Goal: Task Accomplishment & Management: Manage account settings

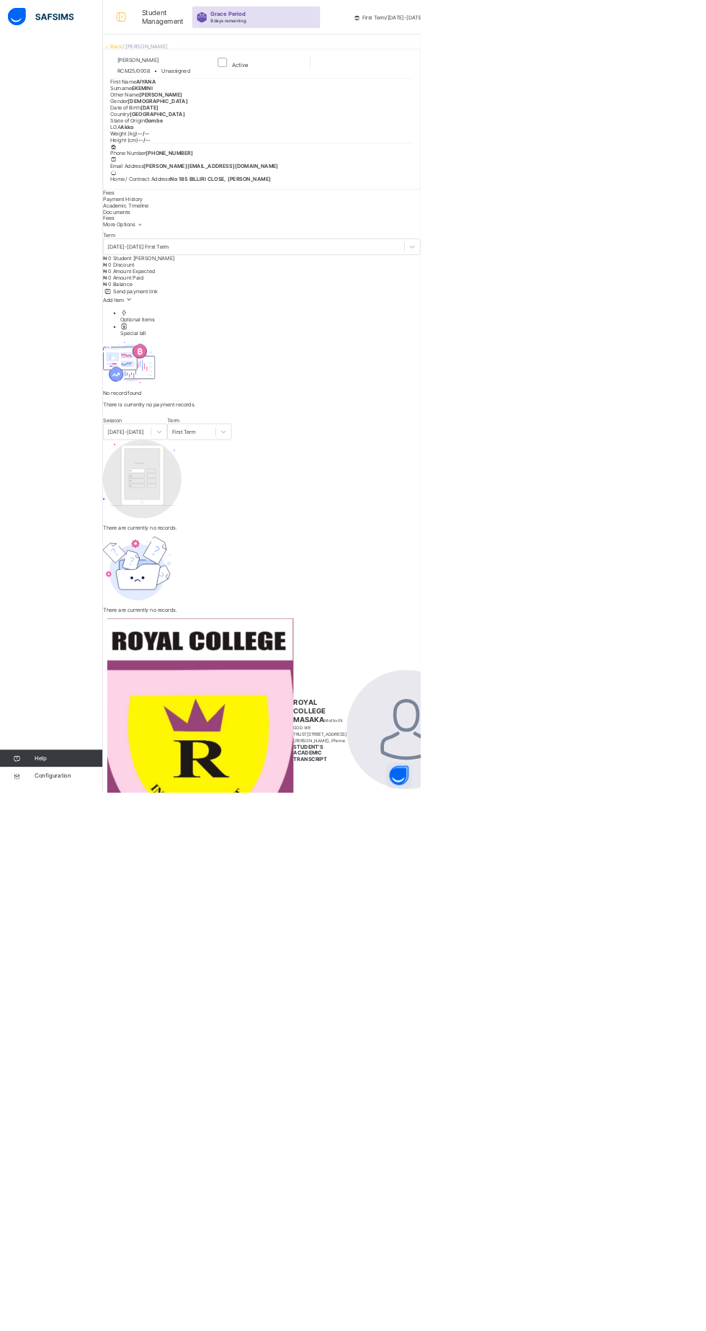
click at [706, 1331] on html "Student Management Grace Period 9 days remaining First Term / [DATE]-[DATE] LEP…" at bounding box center [353, 830] width 706 height 1660
click at [206, 83] on link "Back" at bounding box center [195, 77] width 21 height 11
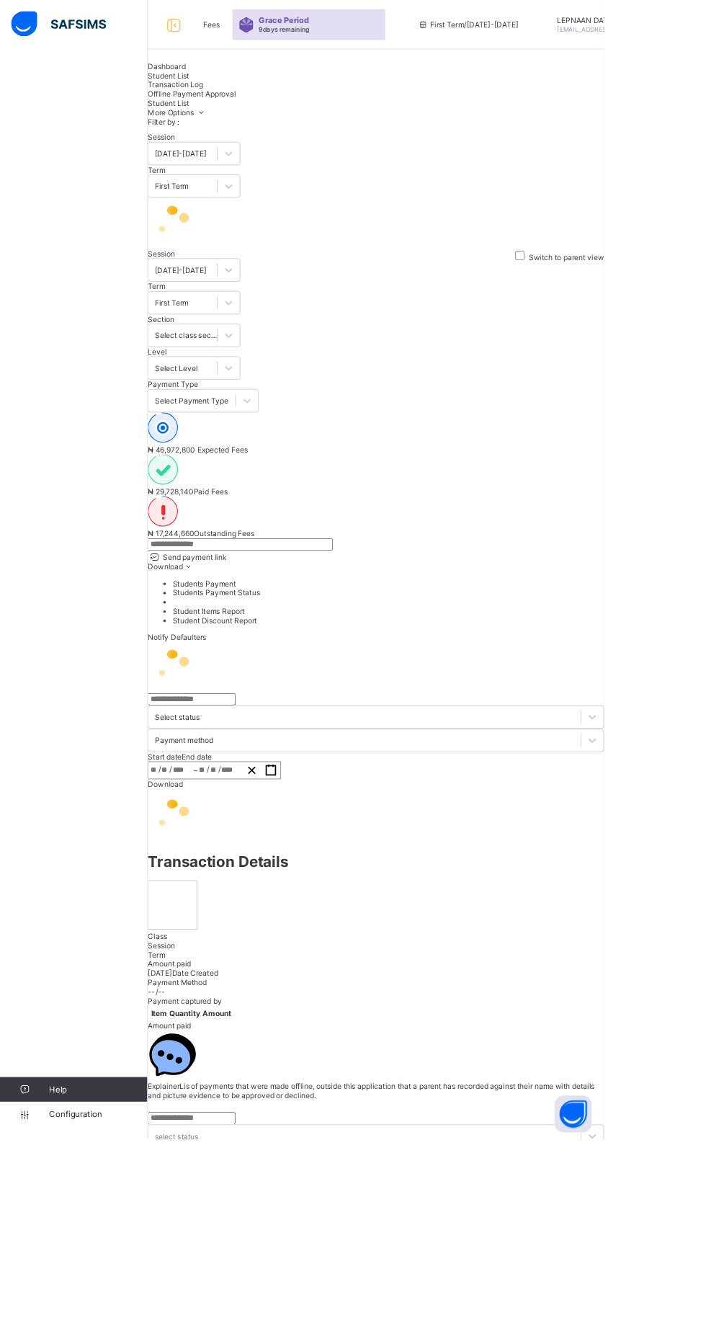
click at [308, 629] on input "text" at bounding box center [281, 636] width 216 height 14
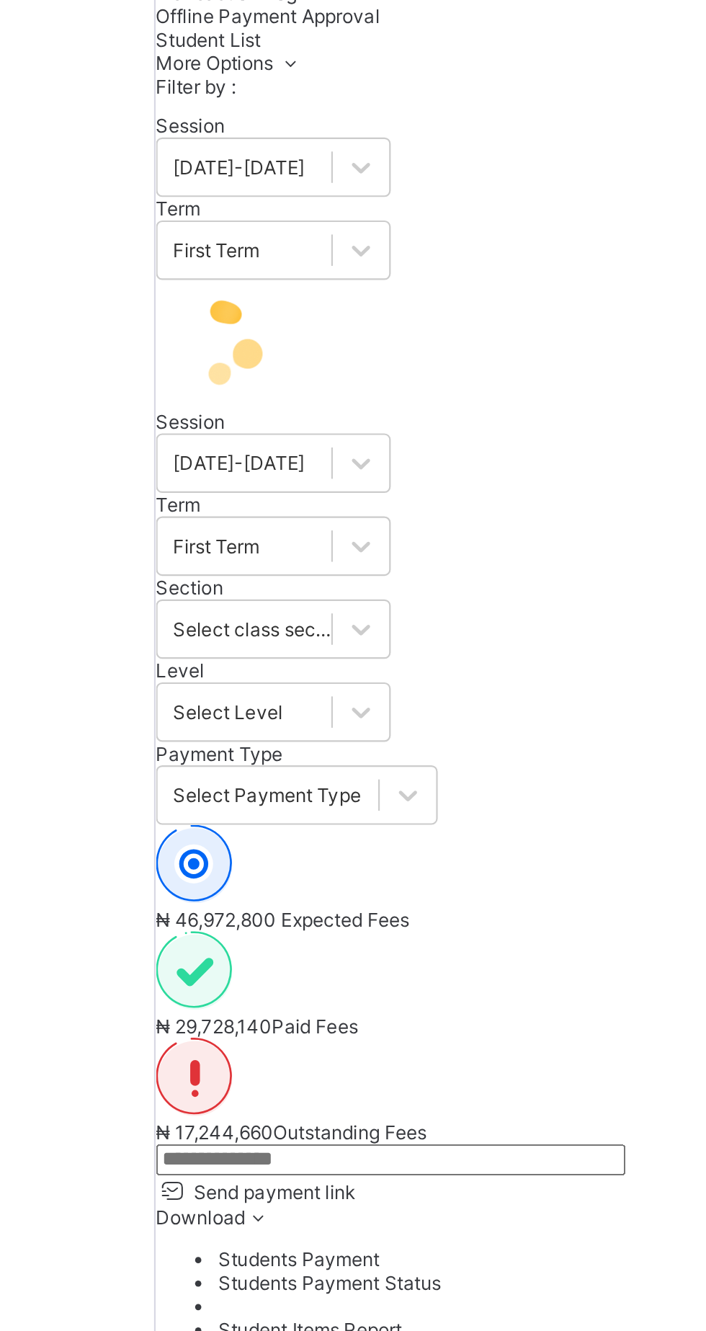
click at [352, 629] on input "text" at bounding box center [281, 636] width 216 height 14
click at [312, 629] on input "text" at bounding box center [281, 636] width 216 height 14
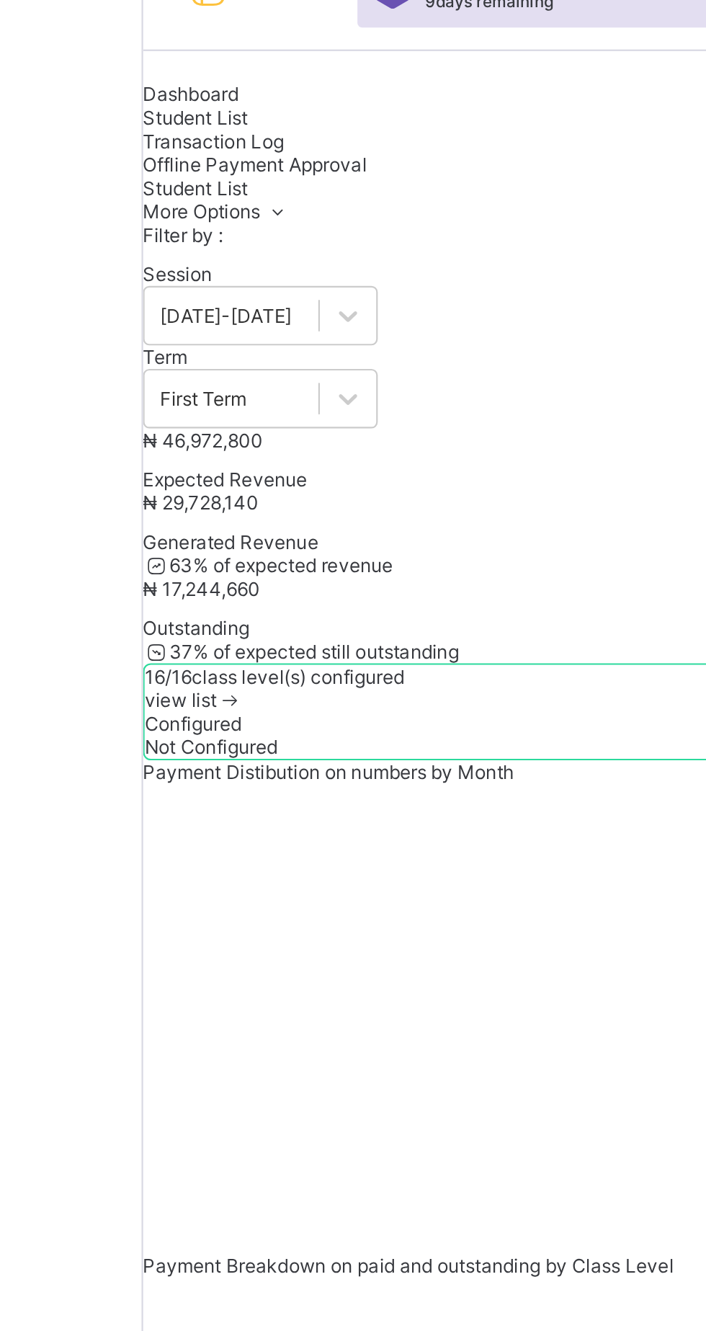
scroll to position [120, 0]
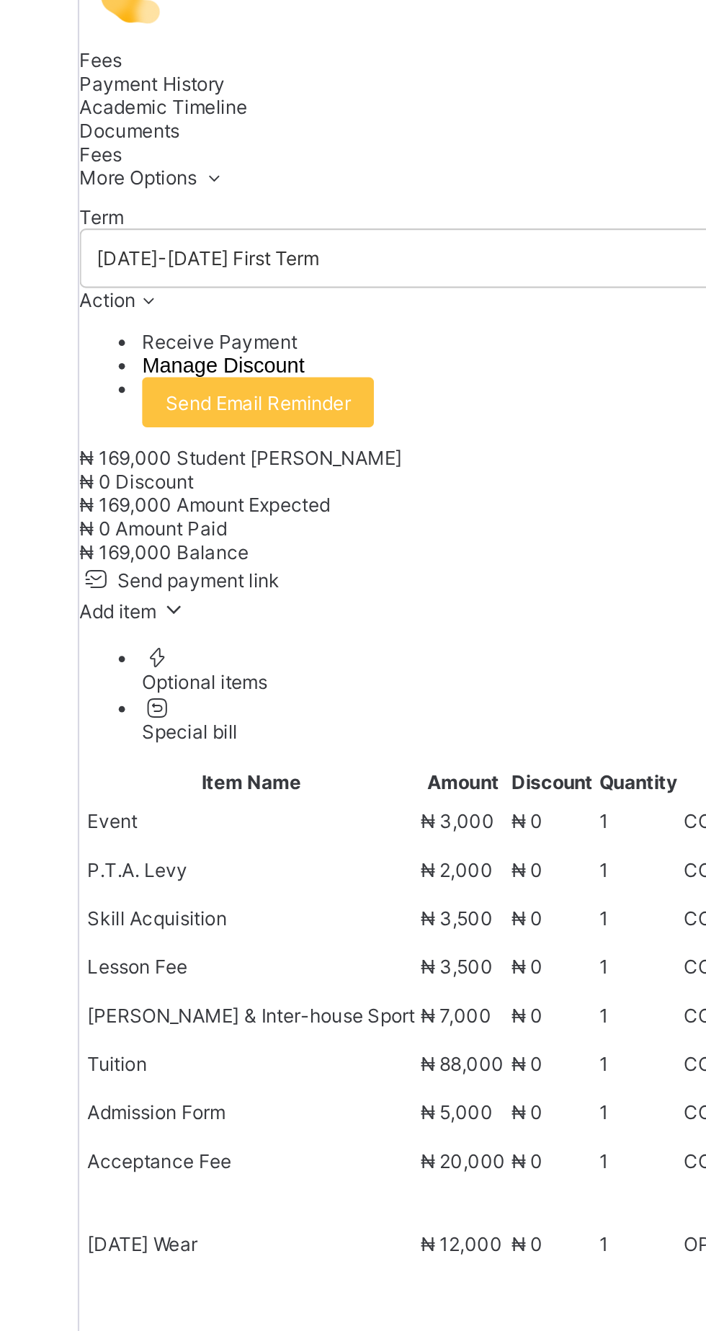
click at [199, 264] on span "Action" at bounding box center [186, 258] width 26 height 11
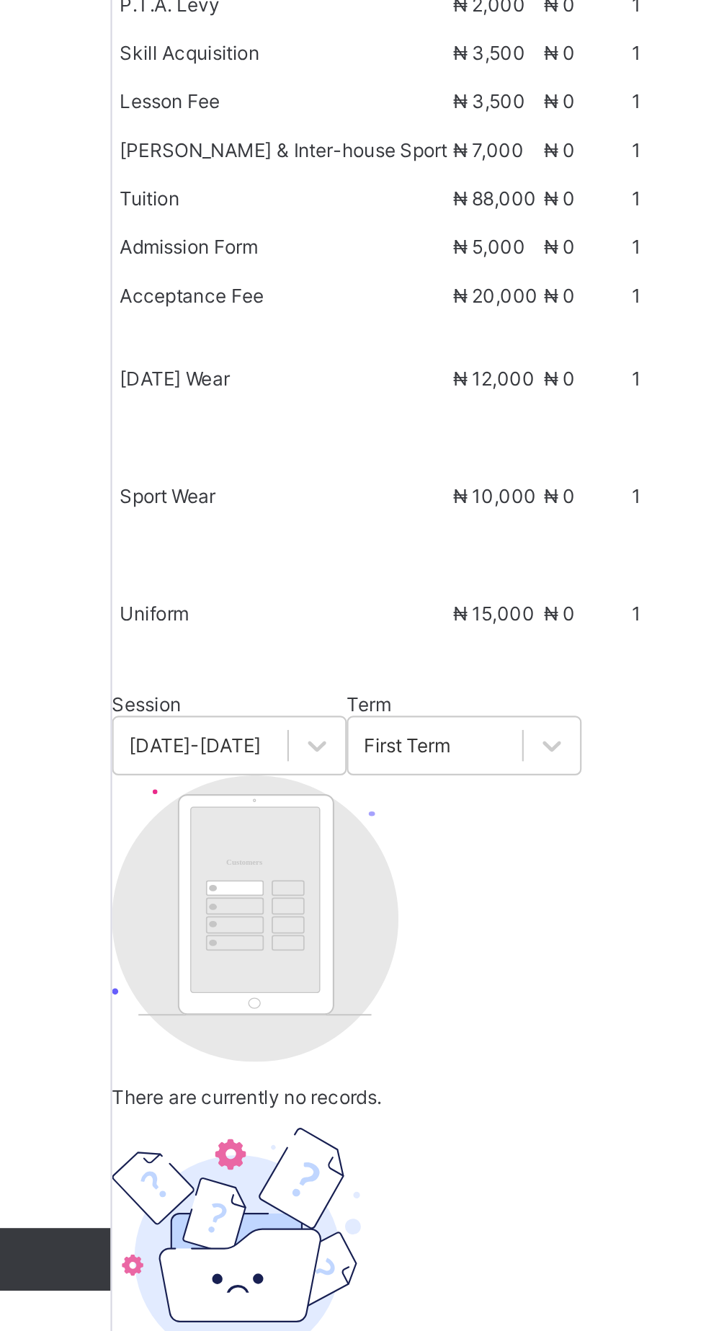
click at [310, 458] on li "Receive Payment" at bounding box center [454, 453] width 505 height 11
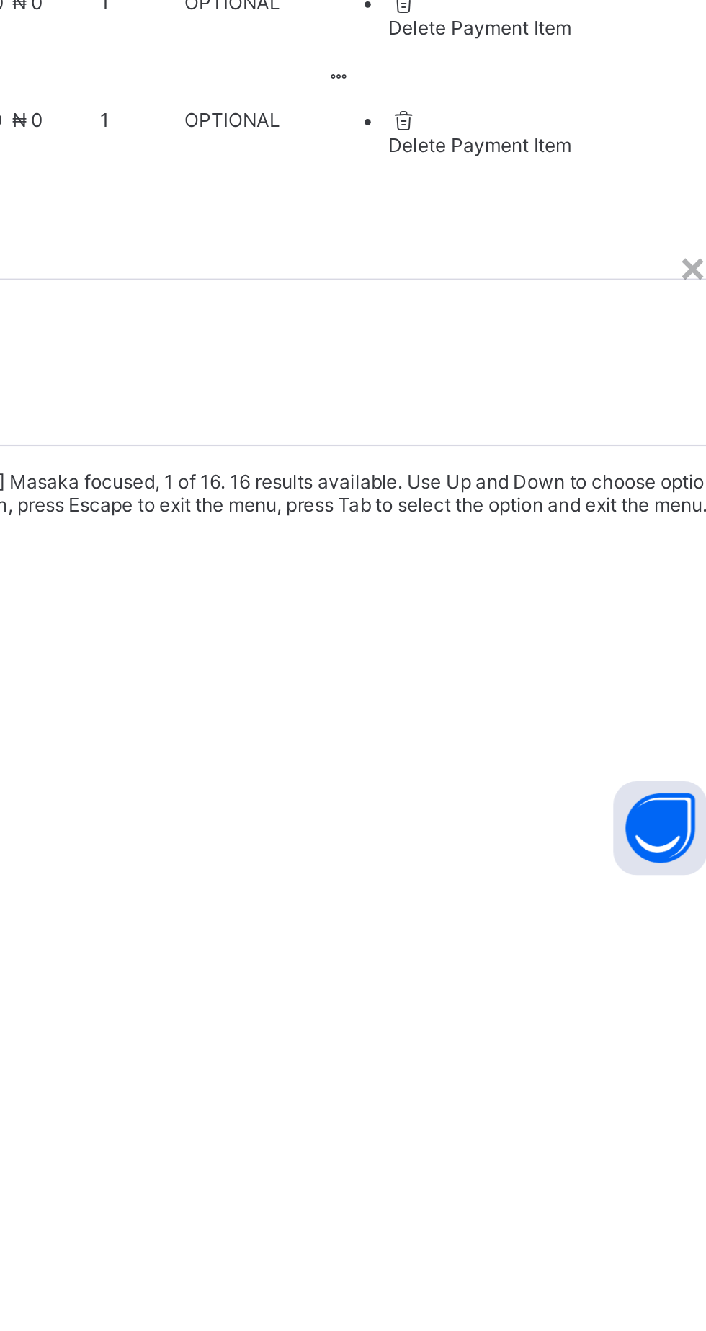
scroll to position [33, 0]
click at [494, 1196] on div "Ecobank Nigeria - [GEOGRAPHIC_DATA]" at bounding box center [439, 1201] width 533 height 11
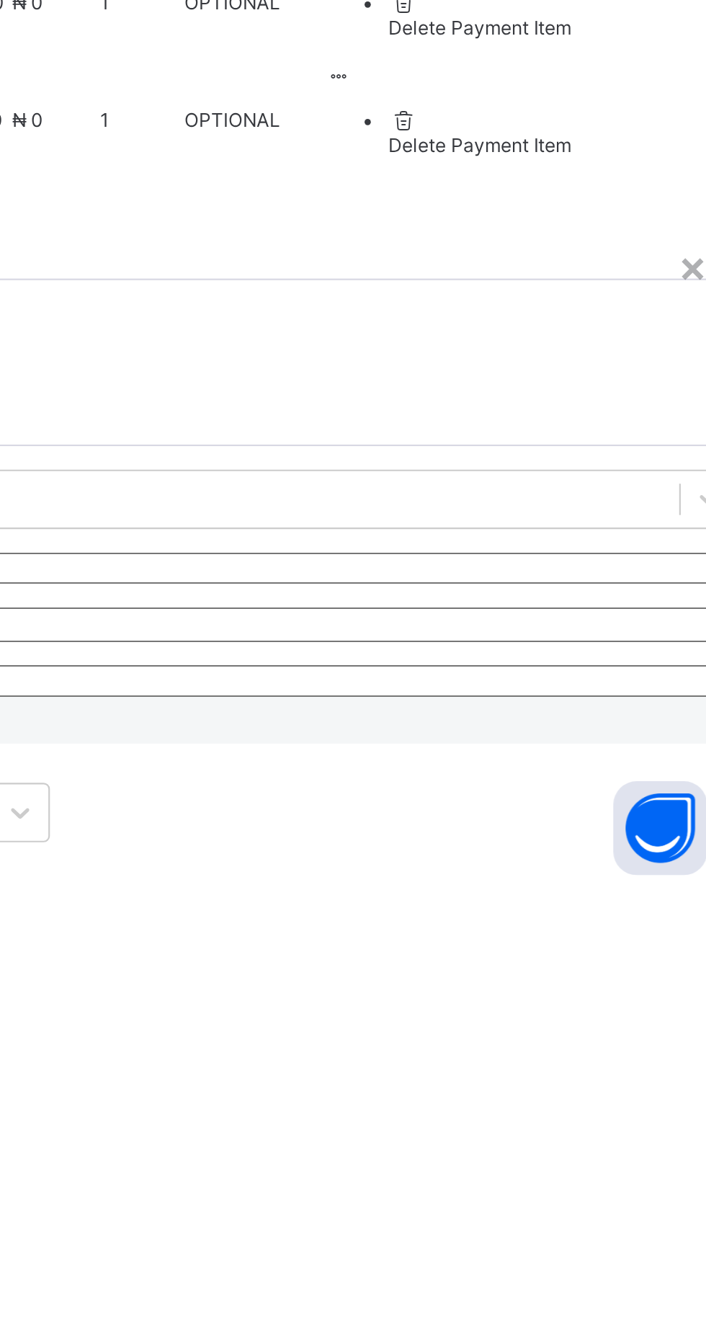
click at [554, 1176] on input "text" at bounding box center [439, 1183] width 533 height 14
type input "*******"
click at [513, 1201] on input "date" at bounding box center [439, 1209] width 533 height 16
type input "**********"
click at [582, 1228] on input "currency" at bounding box center [439, 1235] width 533 height 14
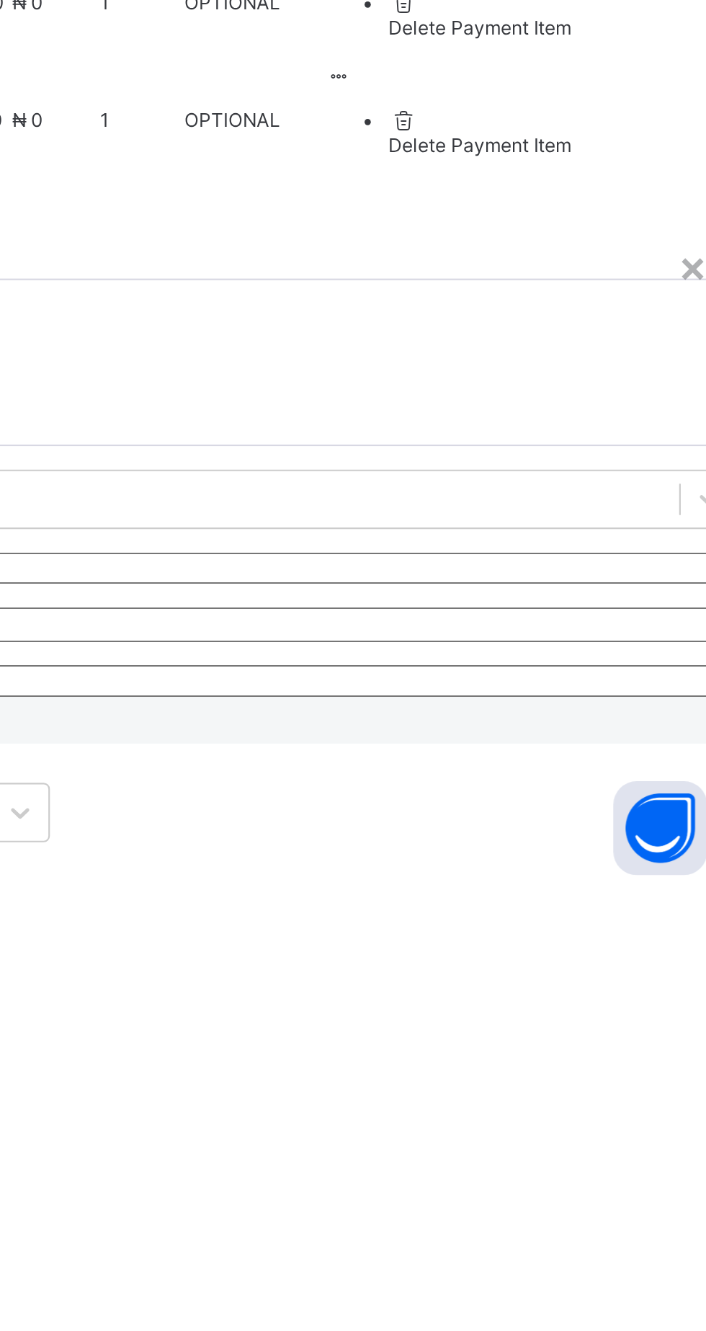
click at [574, 1228] on input "currency" at bounding box center [439, 1235] width 533 height 14
click at [579, 1228] on input "currency" at bounding box center [439, 1235] width 533 height 14
click at [570, 1228] on input "currency" at bounding box center [439, 1235] width 533 height 14
click at [579, 1228] on input "currency" at bounding box center [439, 1235] width 533 height 14
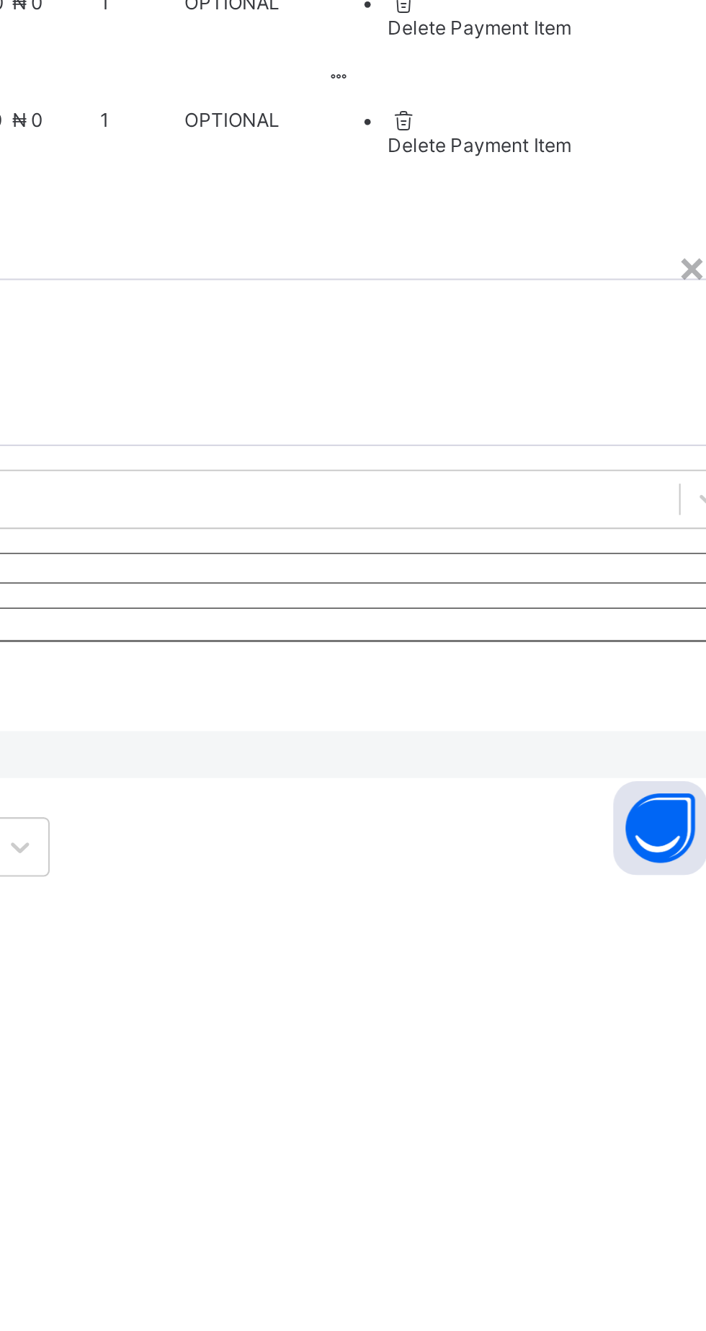
scroll to position [0, 0]
click at [207, 1228] on input "currency" at bounding box center [190, 1243] width 34 height 30
type input "********"
click at [194, 1269] on span "Save" at bounding box center [183, 1274] width 21 height 11
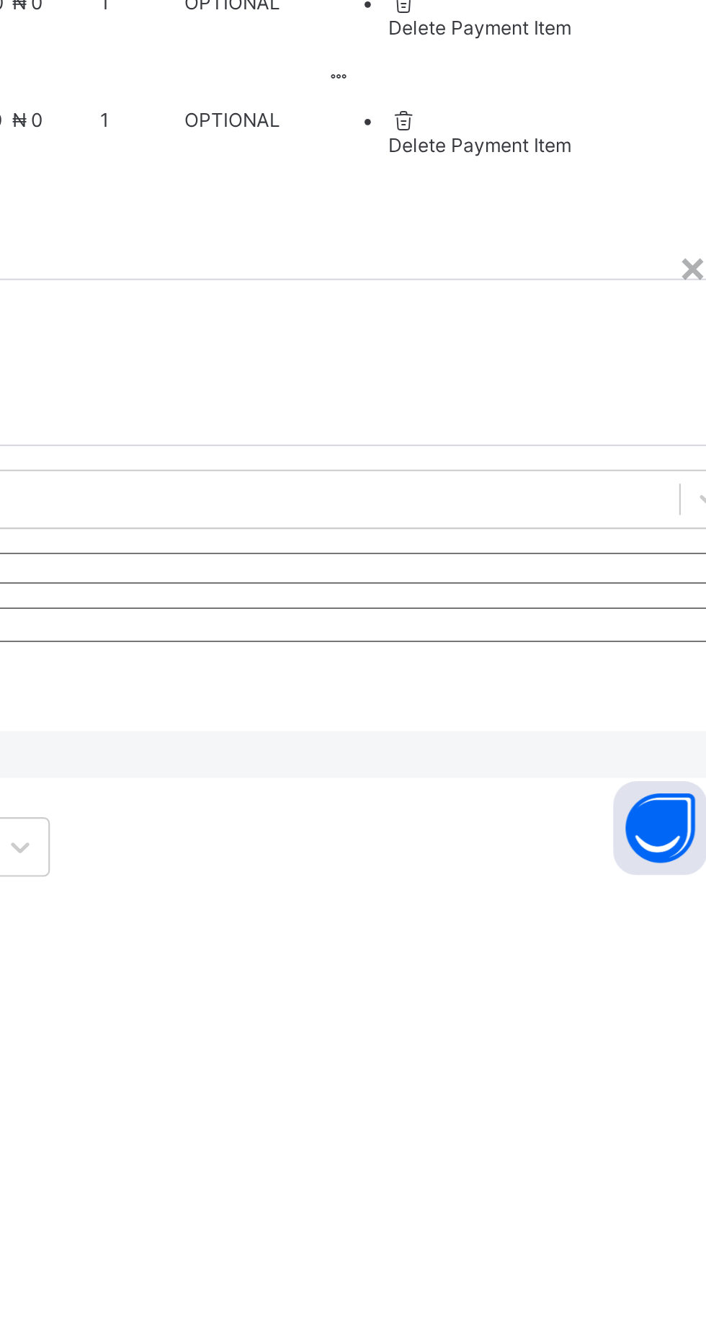
scroll to position [0, 0]
click at [194, 1269] on span "Save" at bounding box center [183, 1274] width 21 height 11
click at [562, 1176] on div "*******" at bounding box center [439, 1183] width 533 height 14
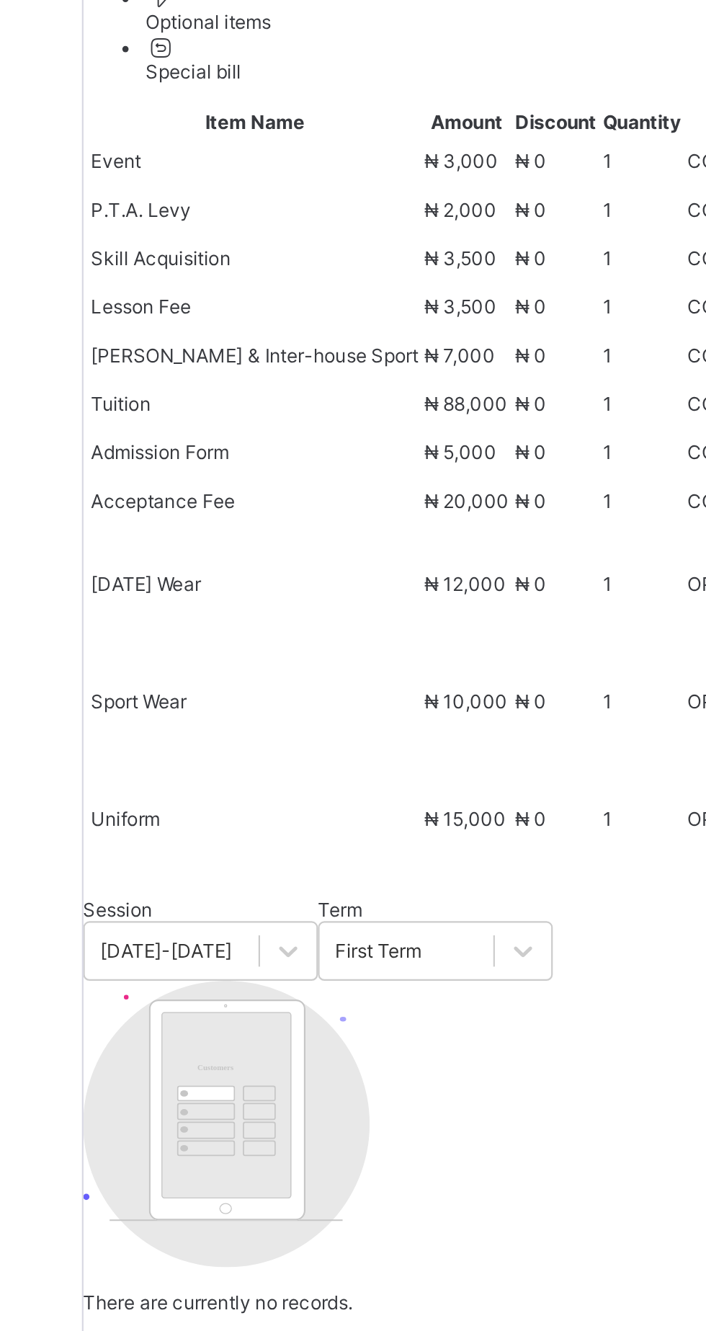
click at [211, 439] on icon at bounding box center [205, 433] width 12 height 11
click at [320, 458] on li "Receive Payment" at bounding box center [454, 453] width 505 height 11
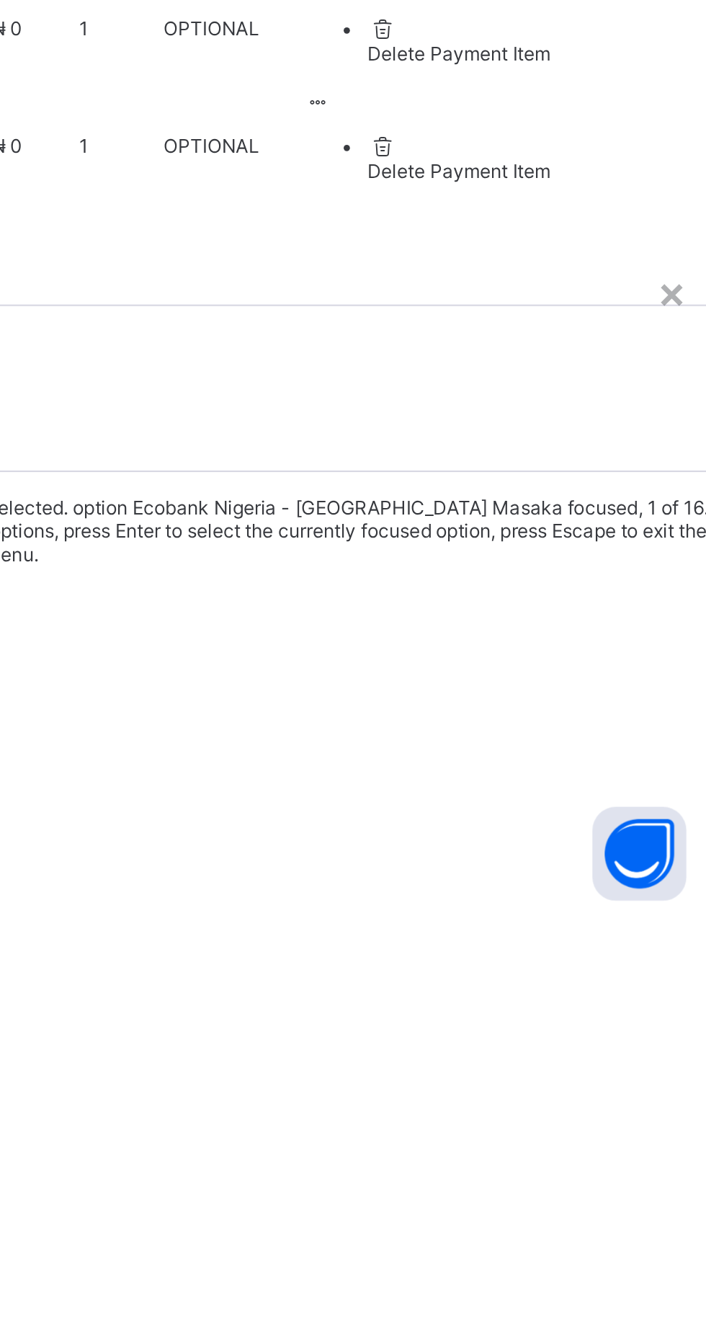
click at [485, 1207] on div "Ecobank Nigeria - [GEOGRAPHIC_DATA]" at bounding box center [439, 1212] width 533 height 11
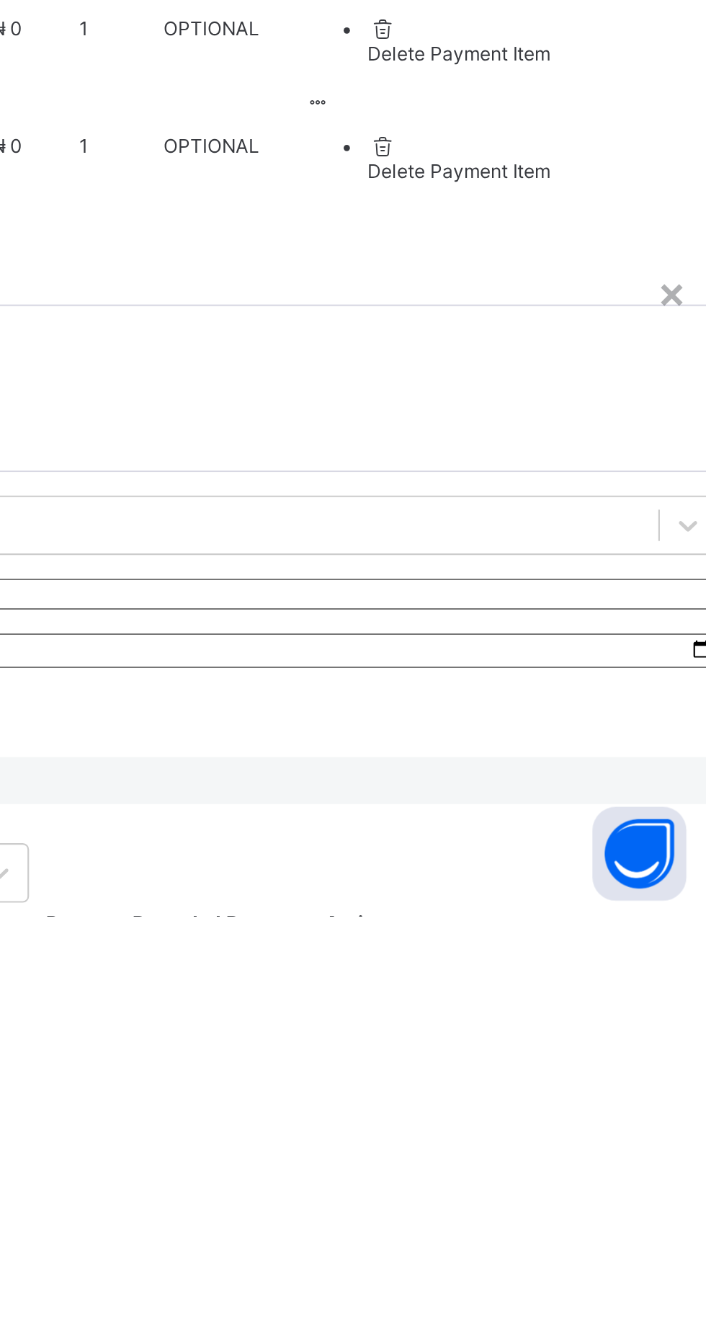
click at [559, 1176] on div at bounding box center [439, 1183] width 533 height 14
type input "*******"
click at [498, 1201] on input "date" at bounding box center [439, 1209] width 533 height 16
type input "**********"
click at [207, 1228] on input "currency" at bounding box center [190, 1243] width 34 height 30
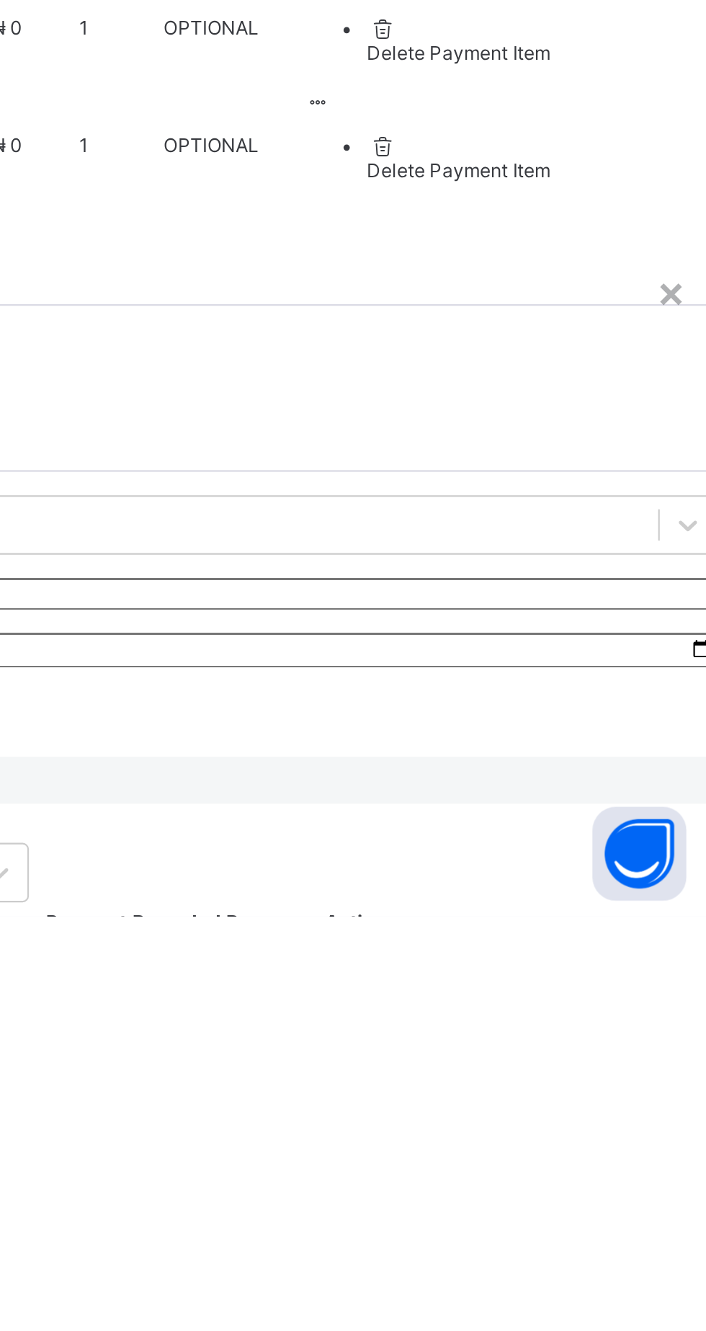
scroll to position [0, 20]
type input "********"
click at [194, 1269] on span "Save" at bounding box center [183, 1274] width 21 height 11
click at [597, 1269] on div "Save" at bounding box center [439, 1274] width 533 height 11
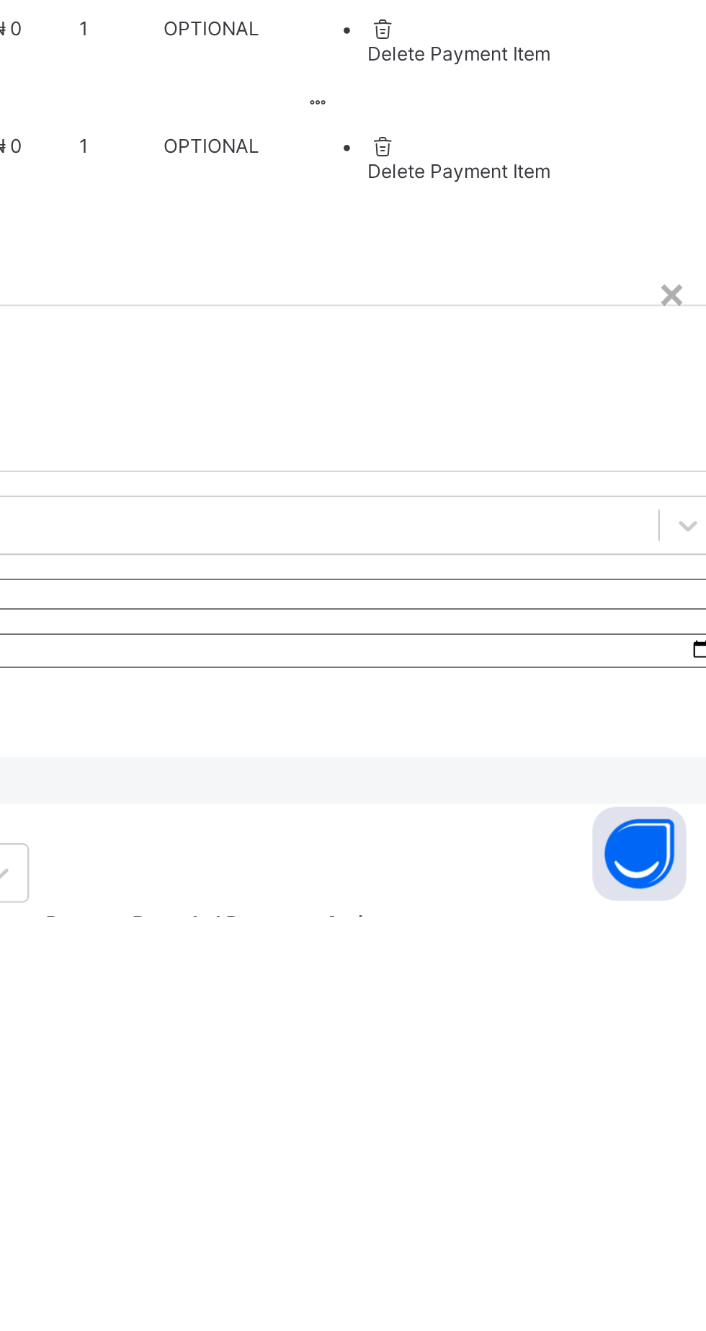
click at [610, 1269] on div "Save" at bounding box center [439, 1274] width 533 height 11
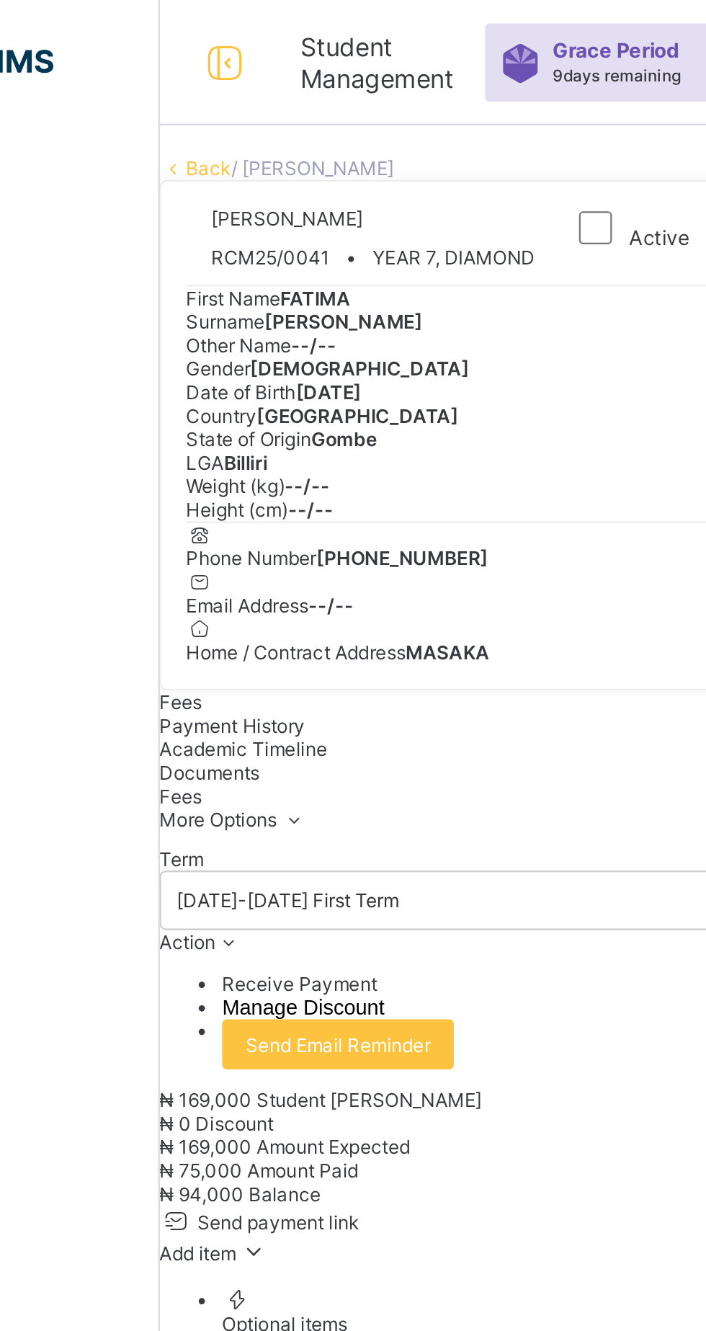
click at [206, 83] on link "Back" at bounding box center [195, 77] width 21 height 11
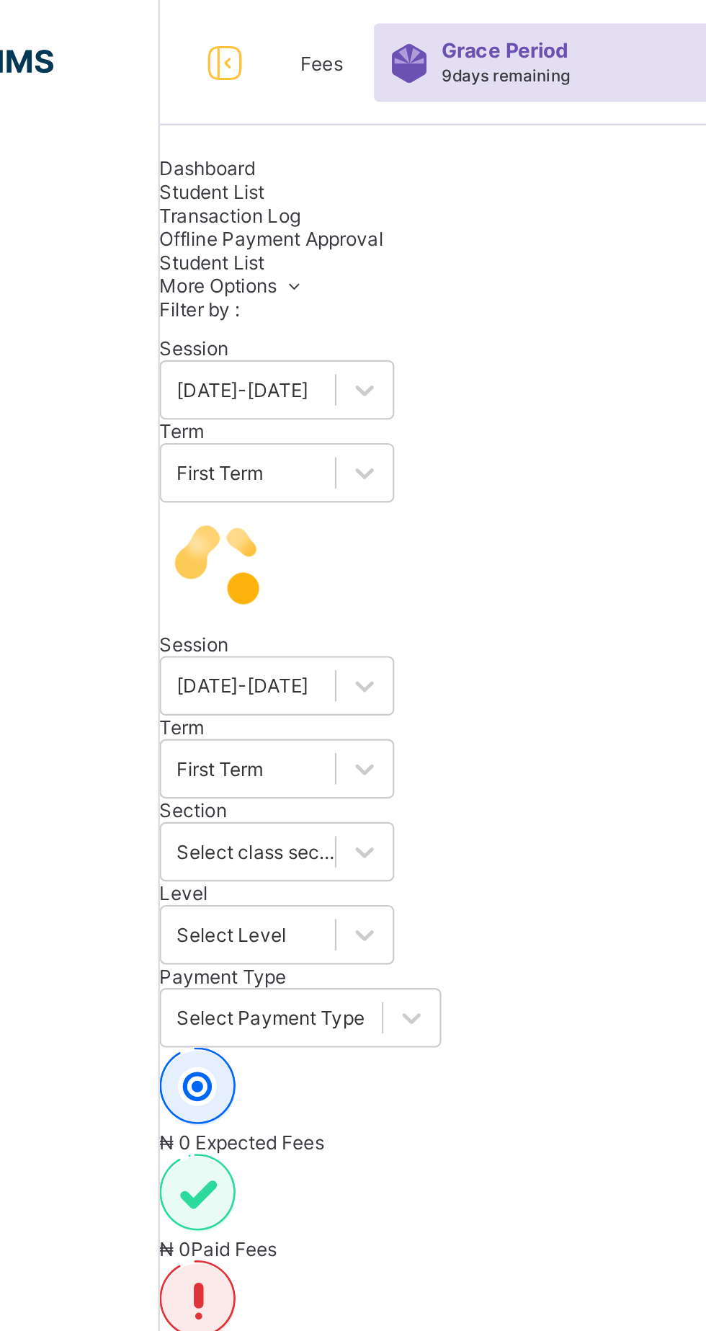
click at [293, 629] on input "text" at bounding box center [281, 636] width 216 height 14
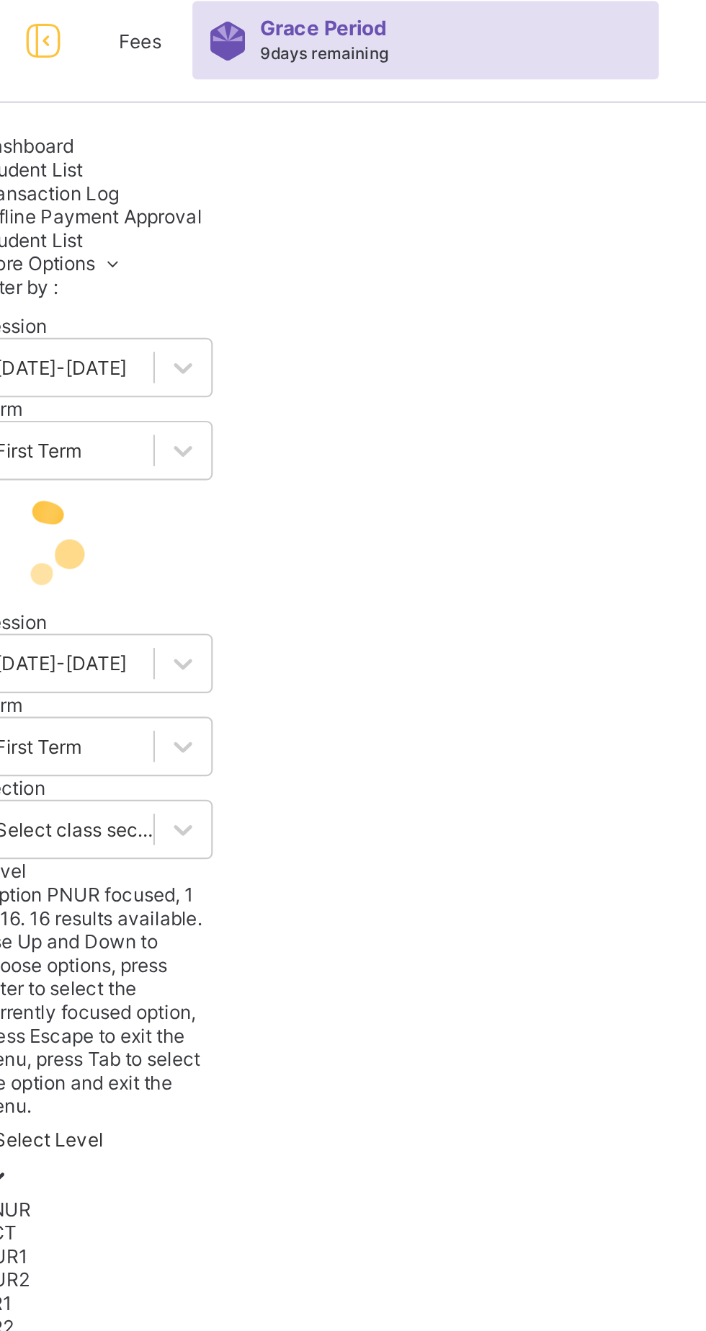
scroll to position [139, 0]
click at [254, 670] on div "YR7" at bounding box center [227, 675] width 108 height 11
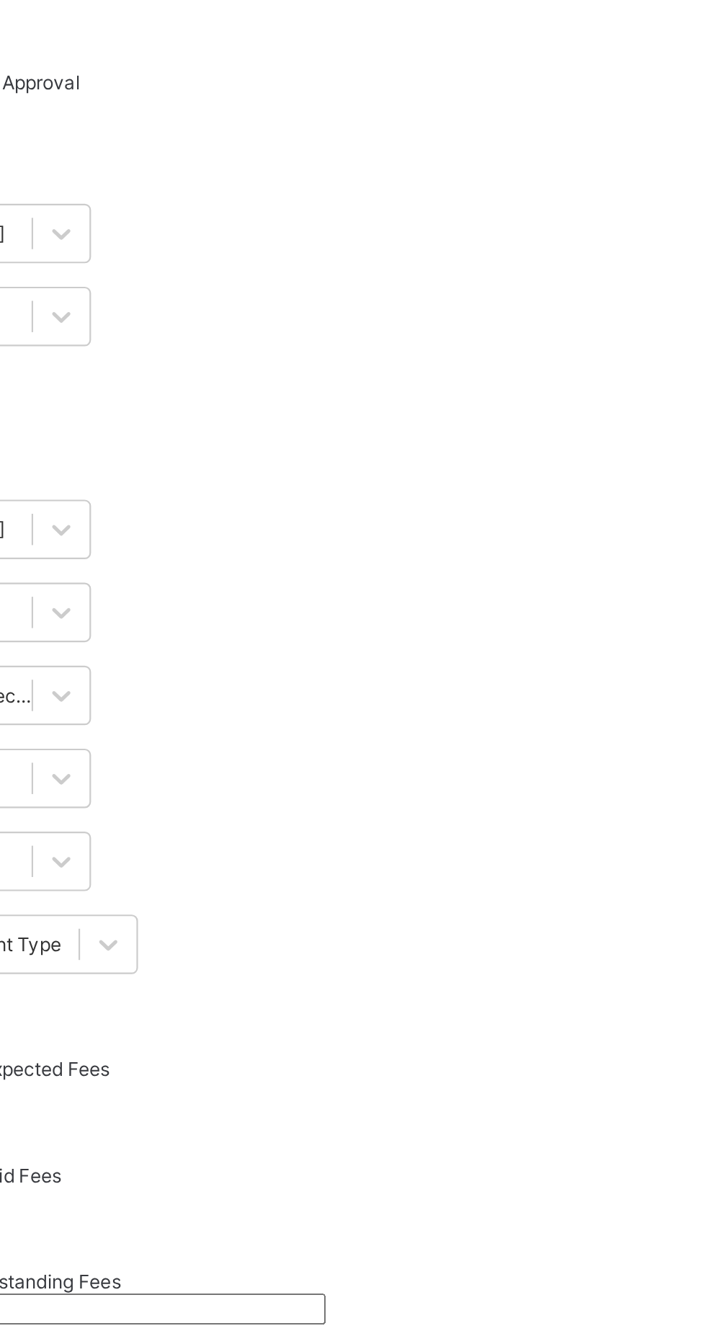
click at [516, 291] on div "Session [DATE]-[DATE] Term First Term Section Select class section Level YR7 Ar…" at bounding box center [439, 710] width 533 height 839
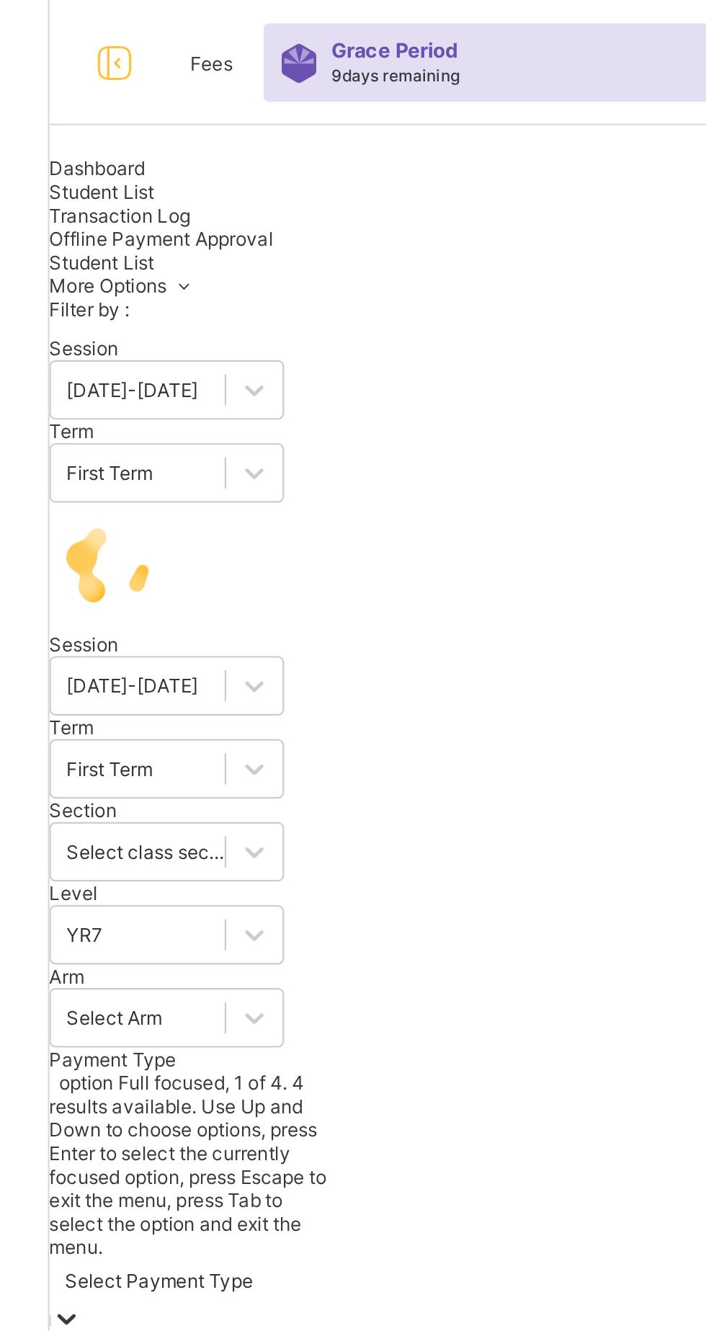
click at [303, 291] on div "Session [DATE]-[DATE] Term First Term Section Select class section Level YR7 Ar…" at bounding box center [238, 475] width 130 height 368
click at [389, 291] on div "Session [DATE]-[DATE] Term First Term Section Select class section Level YR7 Ar…" at bounding box center [439, 780] width 533 height 978
click at [377, 660] on div "₦ 46,972,800 Expected Fees ₦ 29,803,140 Paid Fees ₦ 17,169,660 Outstanding Fees" at bounding box center [439, 733] width 533 height 147
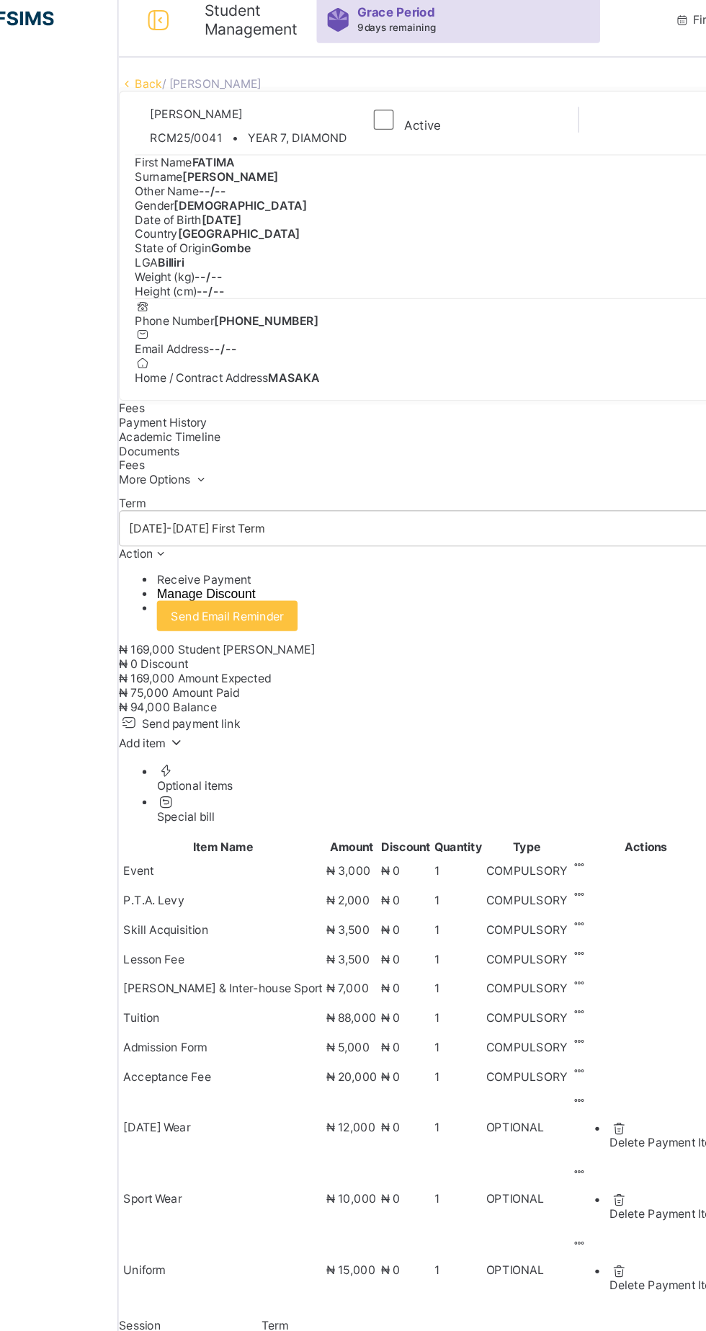
click at [218, 197] on span "Country" at bounding box center [201, 191] width 32 height 11
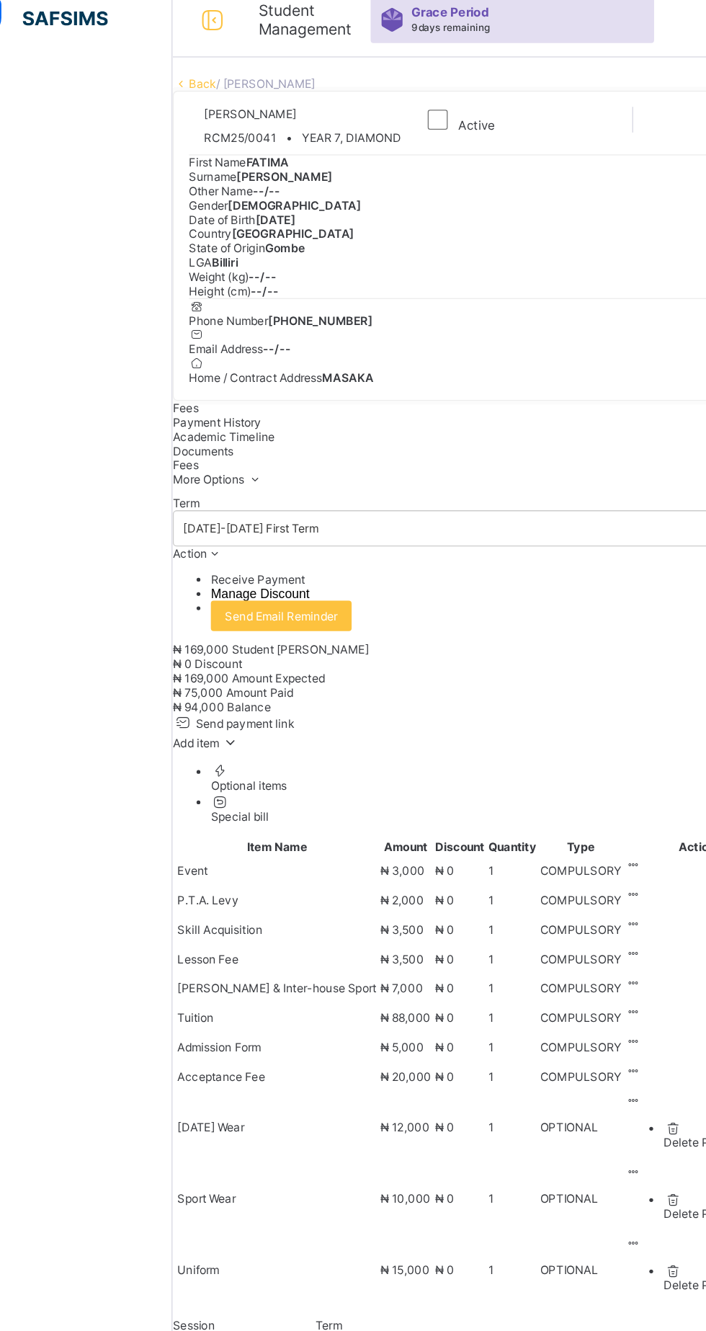
click at [206, 83] on link "Back" at bounding box center [195, 77] width 21 height 11
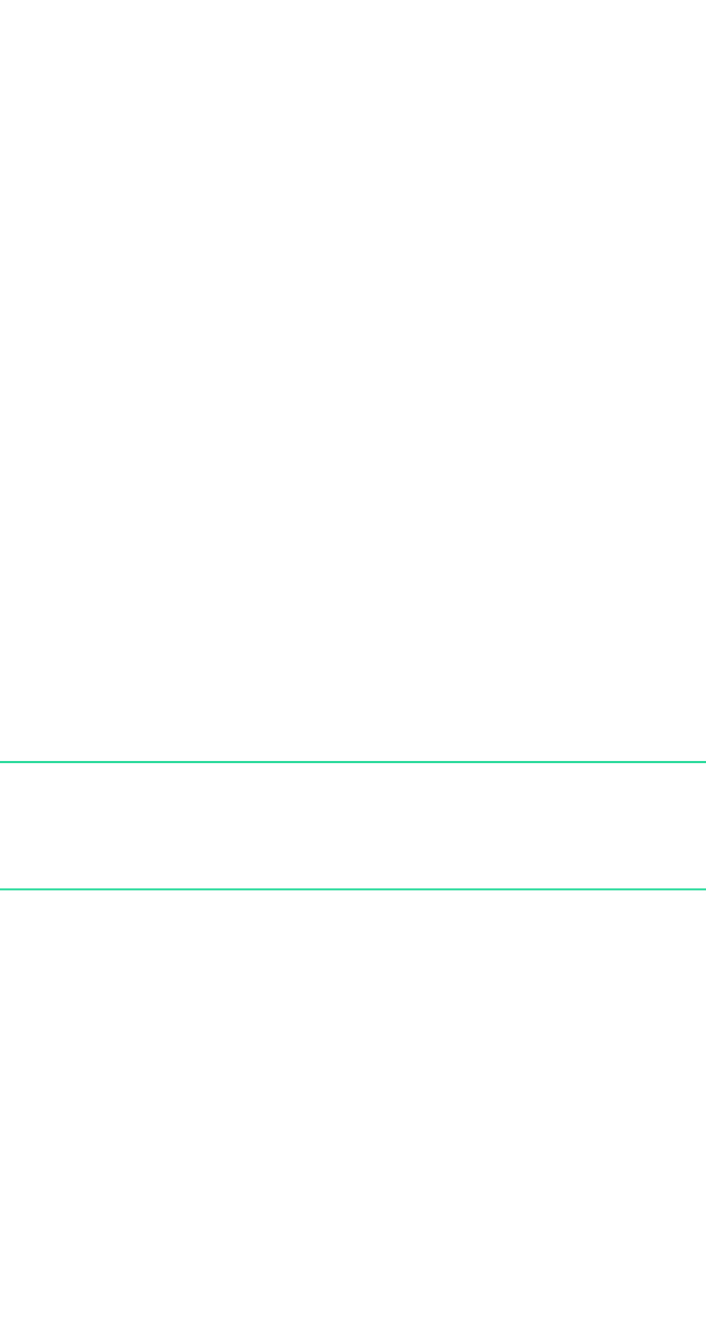
click at [600, 1199] on div "Switch to parent view" at bounding box center [652, 1294] width 110 height 191
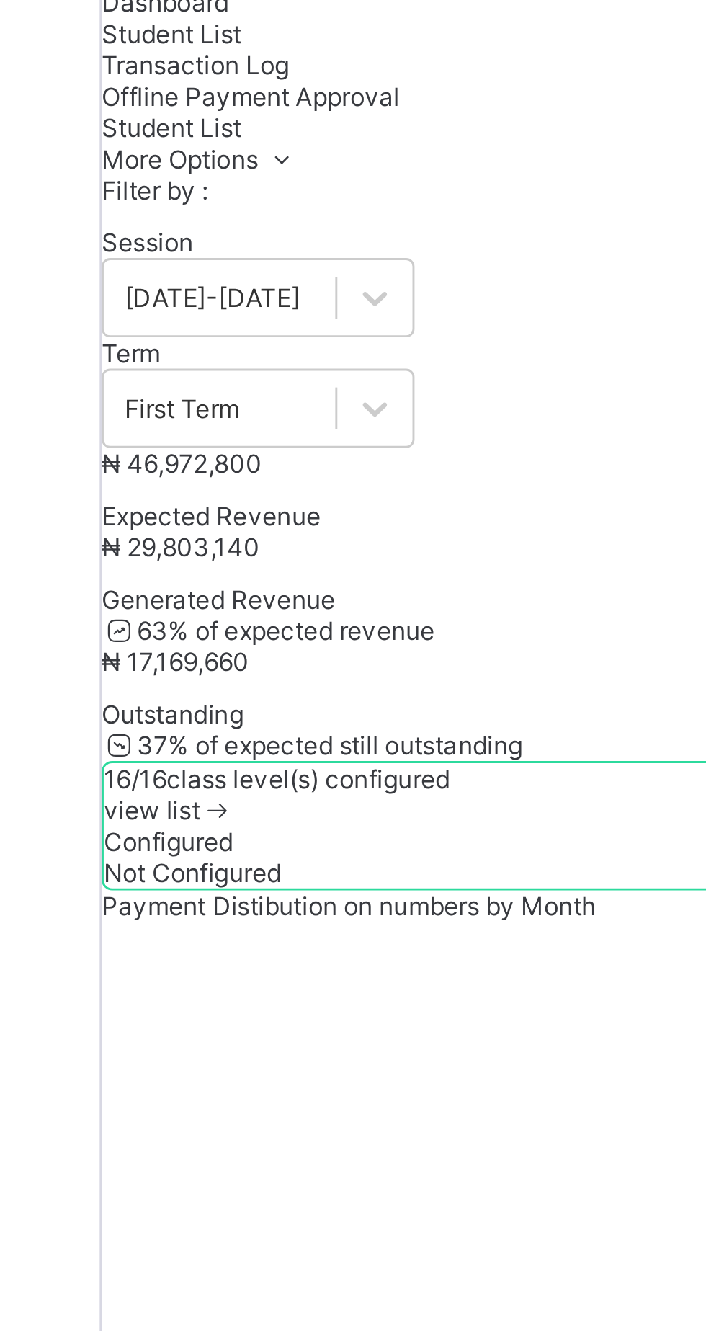
scroll to position [139, 0]
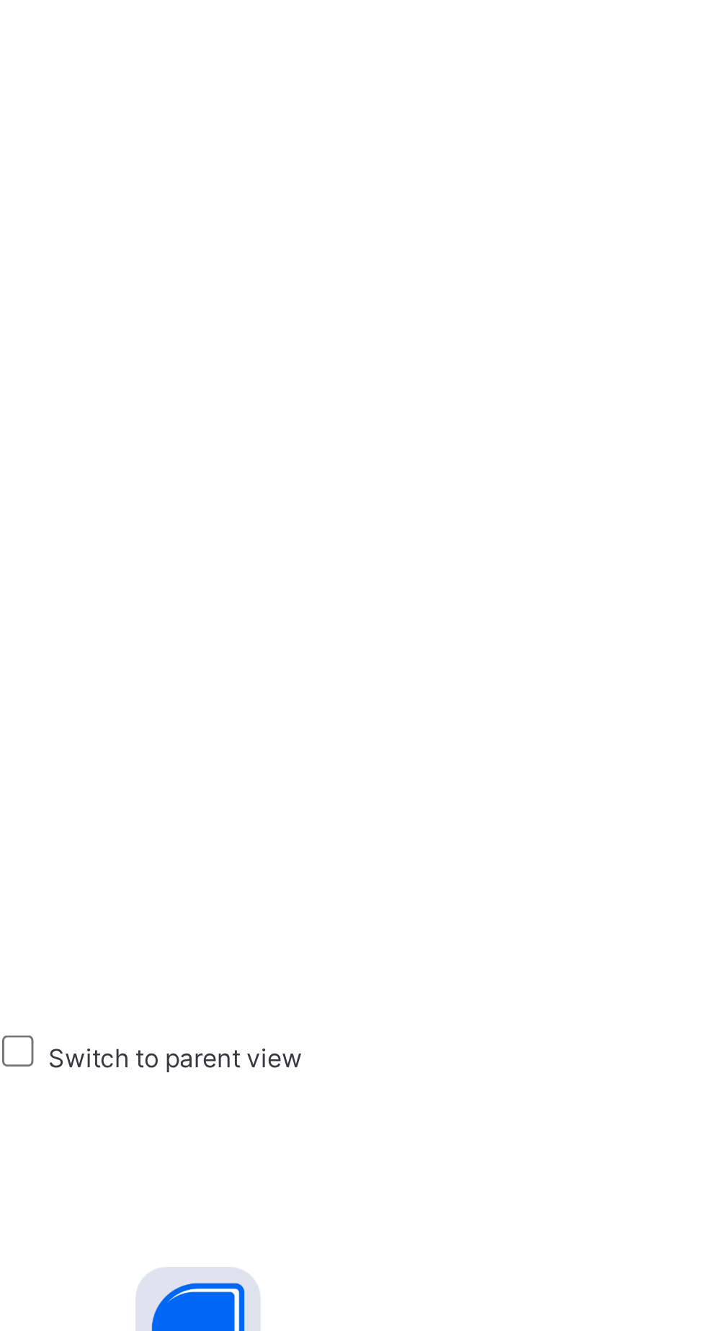
scroll to position [0, 0]
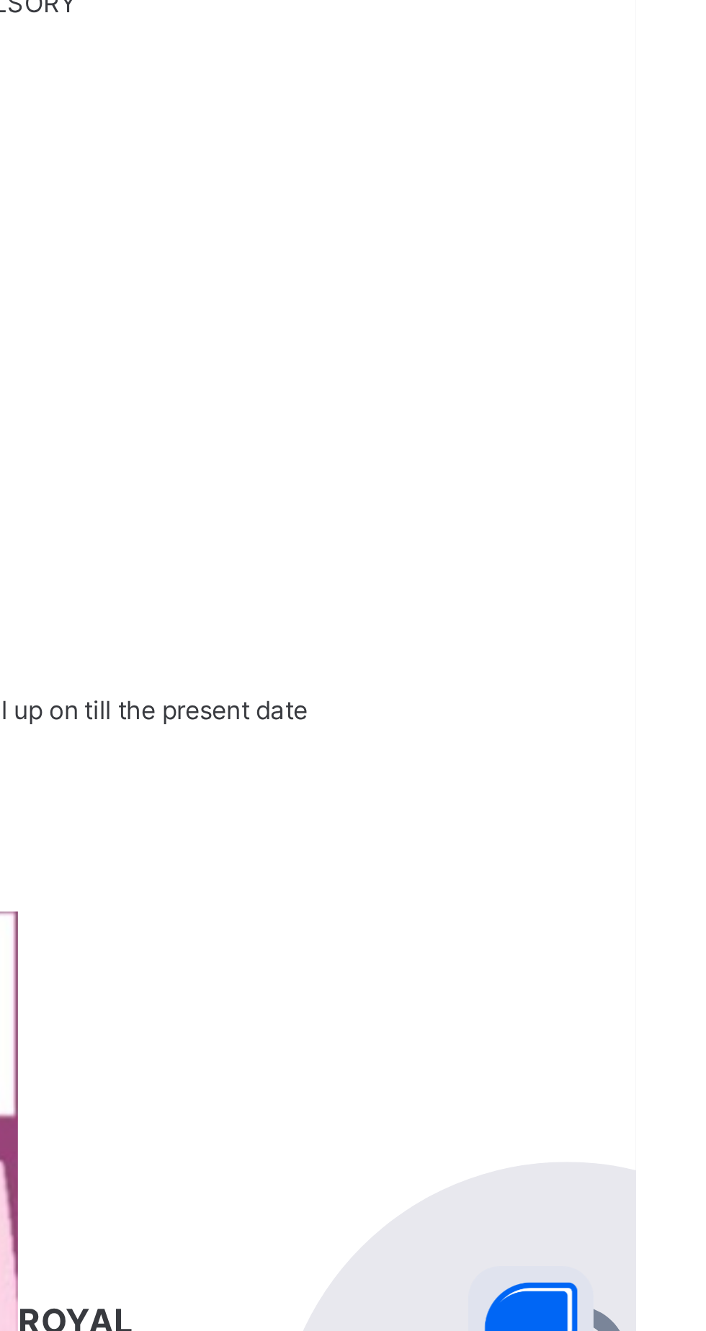
click at [224, 598] on icon at bounding box center [216, 590] width 16 height 14
click at [658, 629] on div "Optional items" at bounding box center [454, 623] width 505 height 11
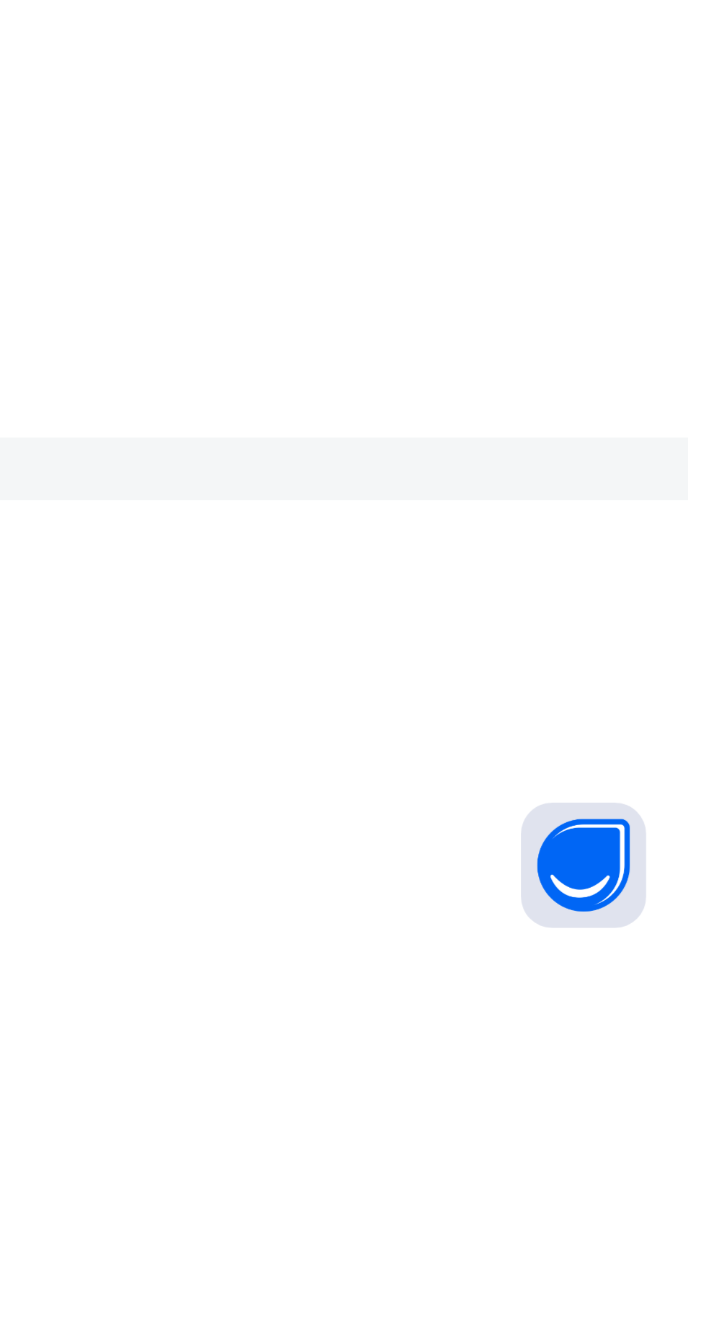
click at [673, 971] on div "Sport Wear" at bounding box center [439, 965] width 533 height 11
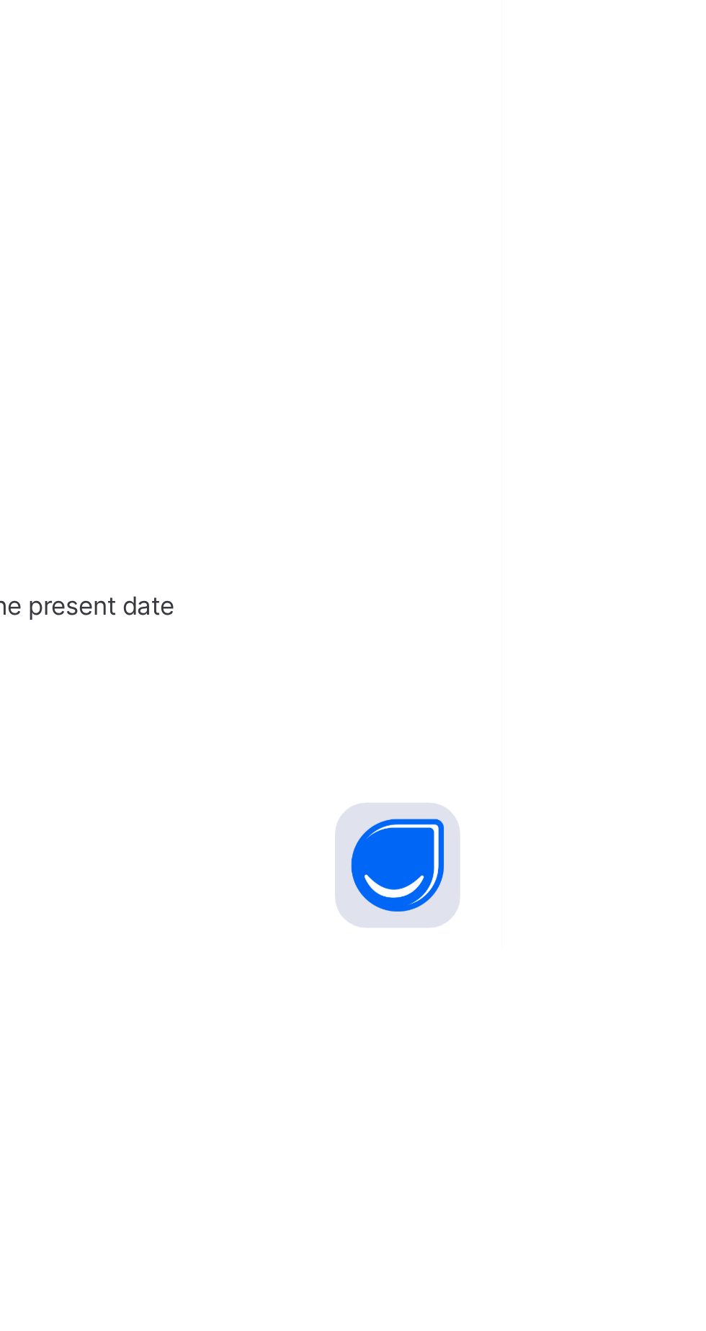
click at [692, 908] on div "×" at bounding box center [685, 896] width 14 height 25
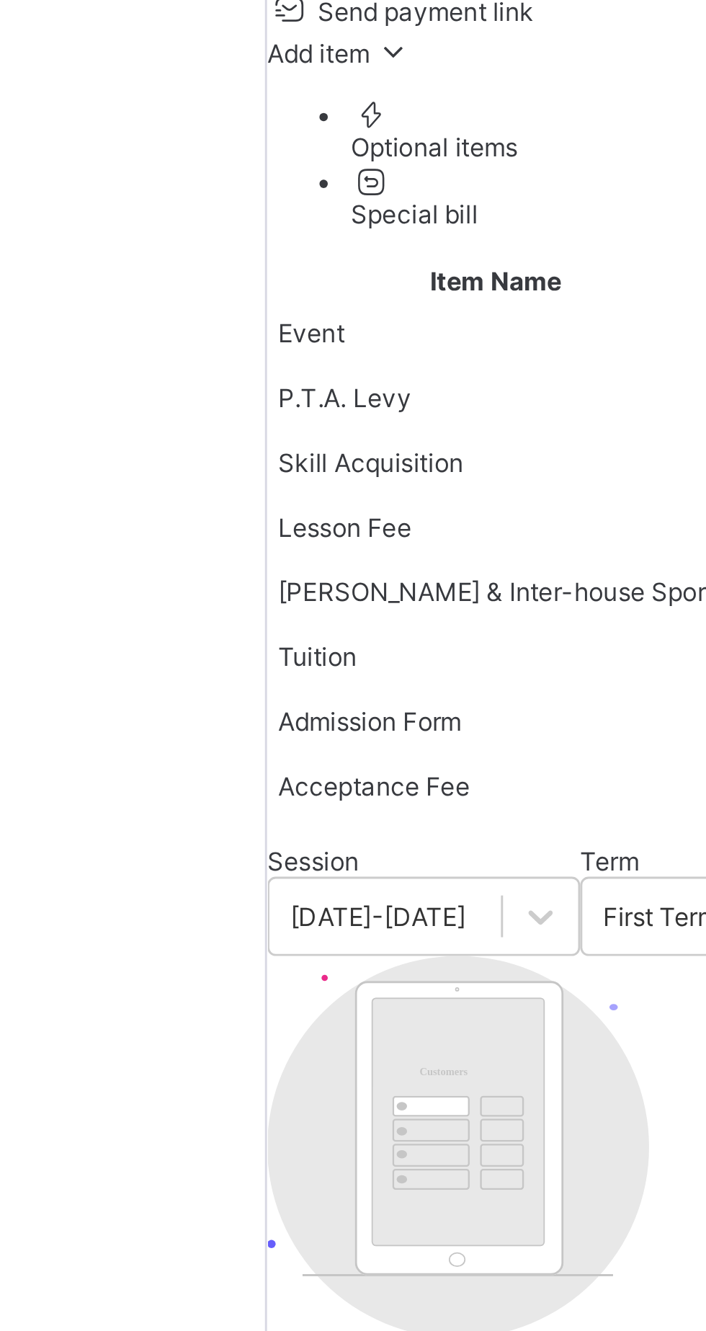
click at [221, 507] on div "Term [DATE]-[DATE] First Term Action Receive Payment Manage Discount Send Email…" at bounding box center [439, 455] width 533 height 102
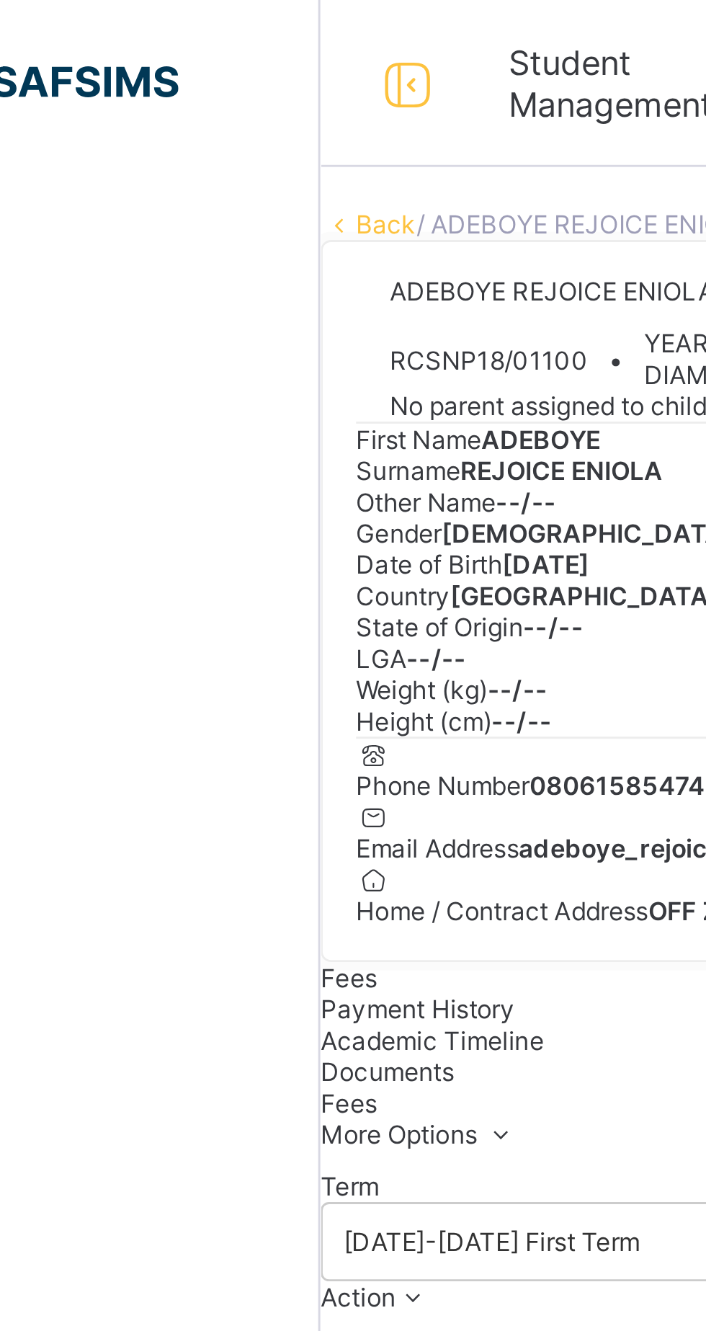
click at [206, 83] on link "Back" at bounding box center [195, 77] width 21 height 11
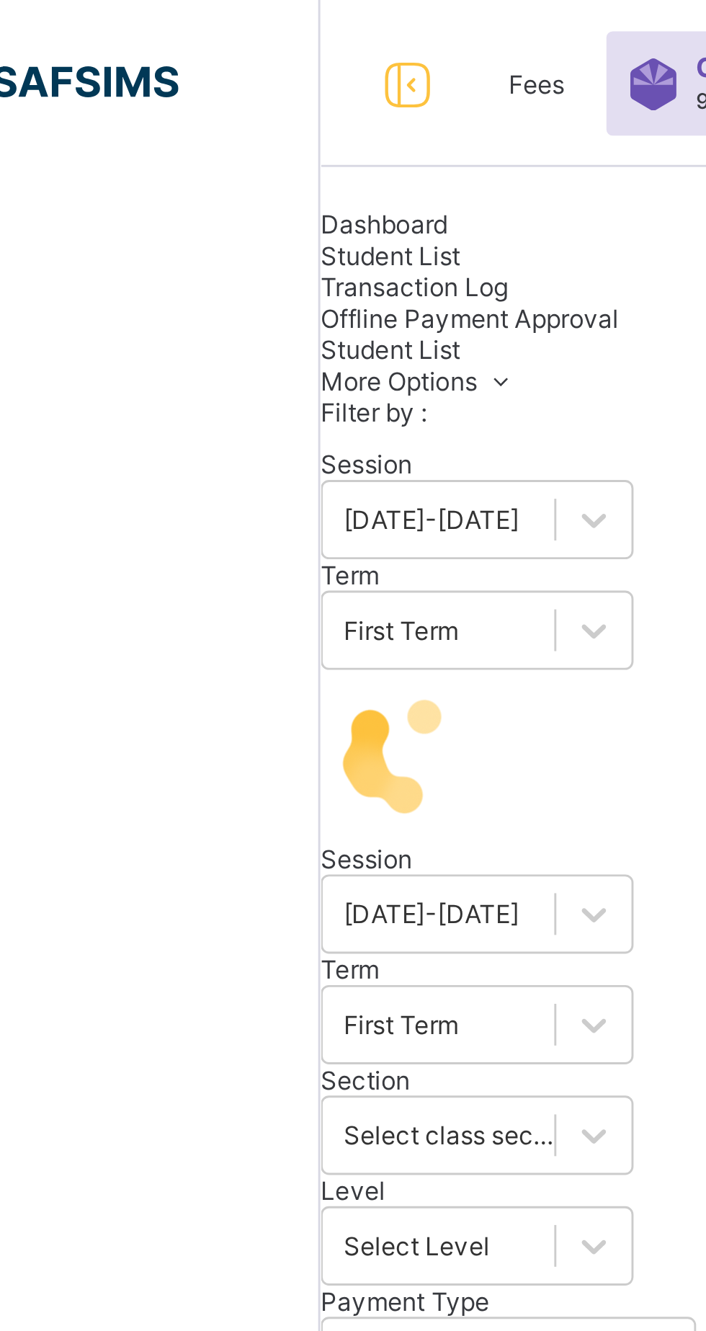
click at [217, 83] on span "Dashboard" at bounding box center [195, 77] width 44 height 11
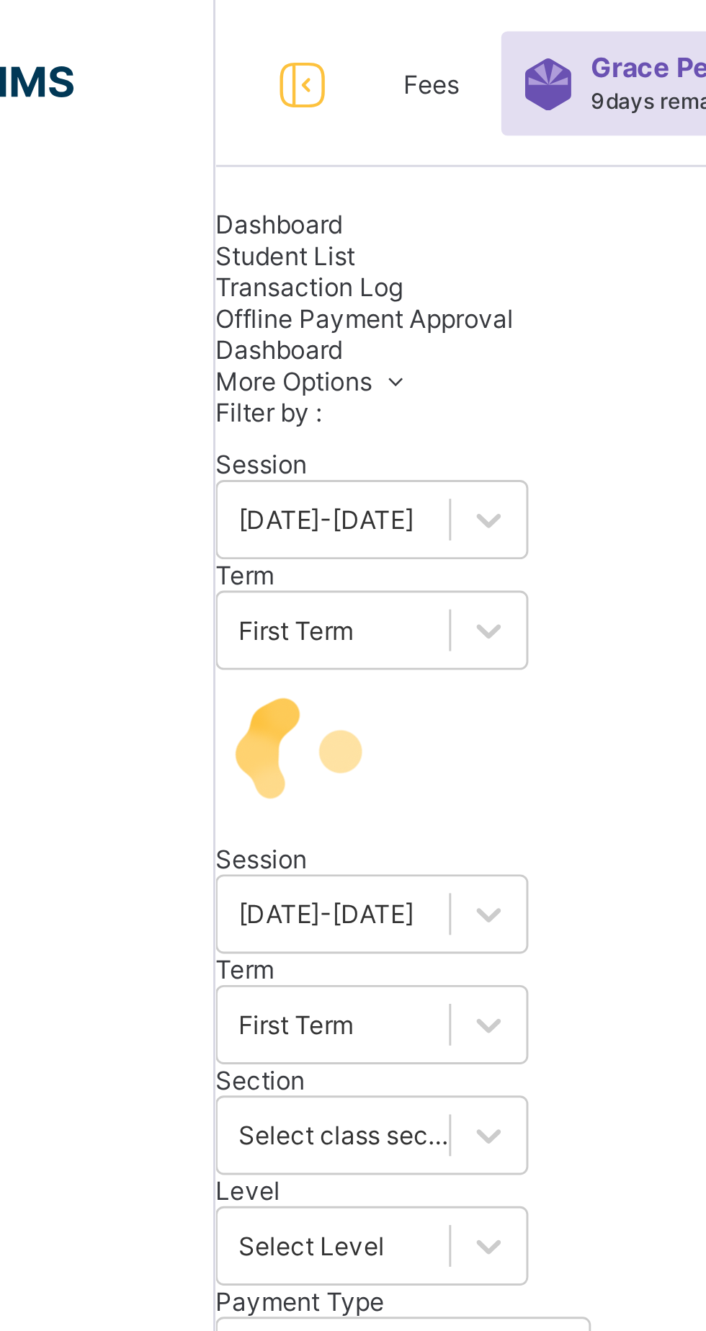
click at [221, 94] on span "Student List" at bounding box center [197, 88] width 48 height 11
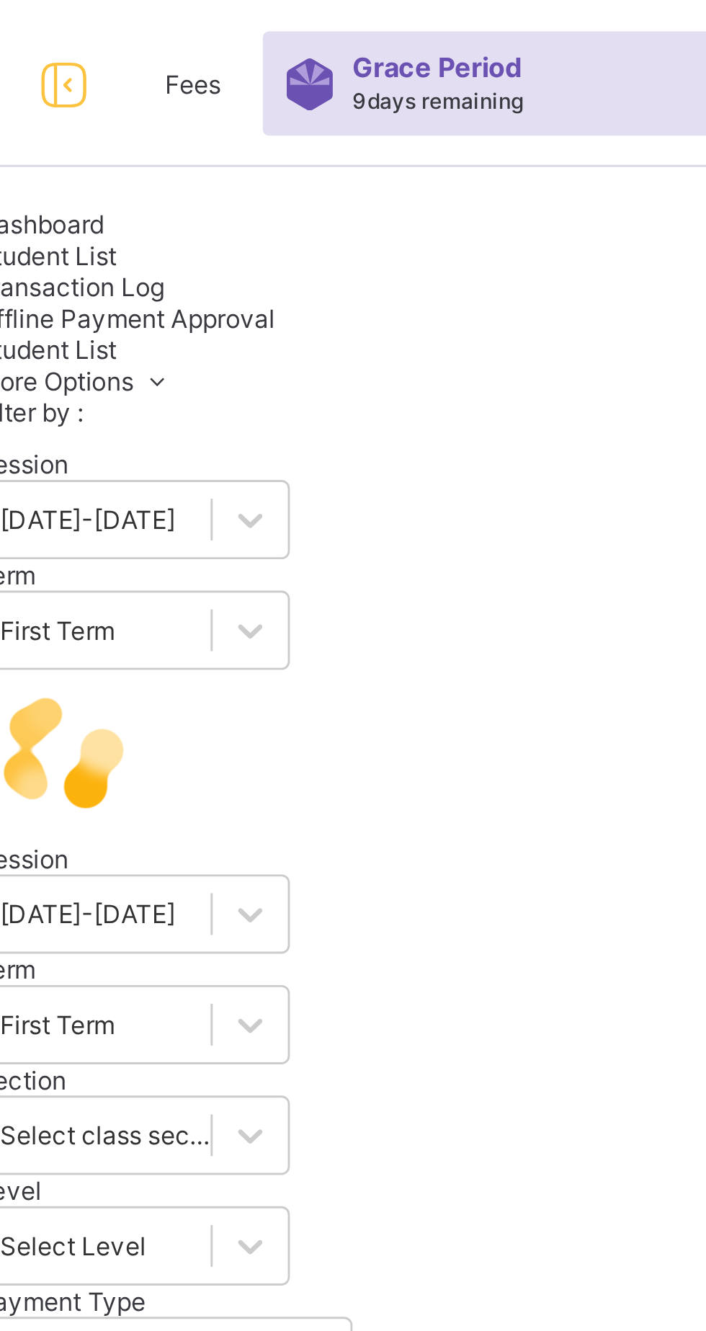
click at [270, 629] on input "text" at bounding box center [281, 636] width 216 height 14
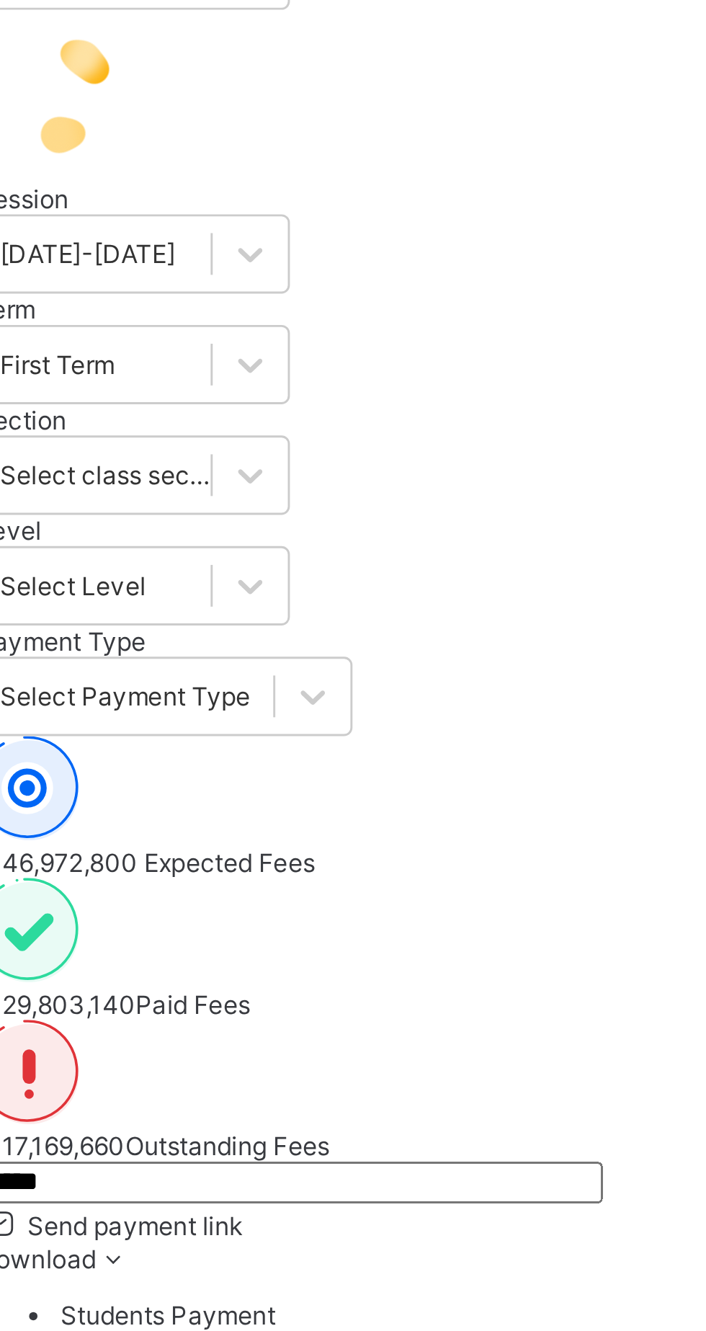
click at [320, 482] on div "₦ 46,972,800 Expected Fees" at bounding box center [439, 506] width 533 height 49
click at [318, 482] on div "₦ 46,972,800 Expected Fees ₦ 29,803,140 Paid Fees ₦ 17,169,660 Outstanding Fees" at bounding box center [439, 555] width 533 height 147
click at [321, 482] on div "₦ 46,972,800 Expected Fees" at bounding box center [439, 506] width 533 height 49
click at [285, 482] on div "₦ 46,972,800 Expected Fees" at bounding box center [439, 506] width 533 height 49
click at [273, 482] on div "₦ 46,972,800 Expected Fees" at bounding box center [439, 506] width 533 height 49
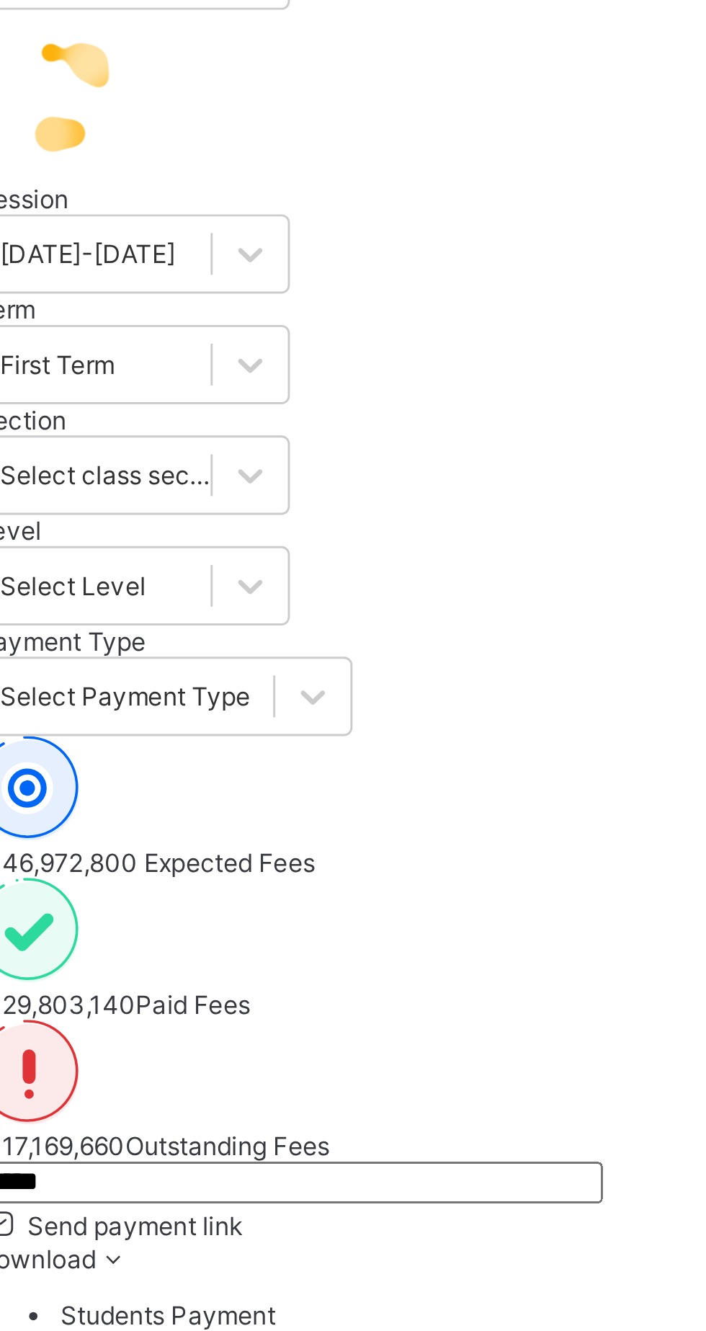
click at [336, 629] on input "*****" at bounding box center [281, 636] width 216 height 14
click at [347, 629] on input "*****" at bounding box center [281, 636] width 216 height 14
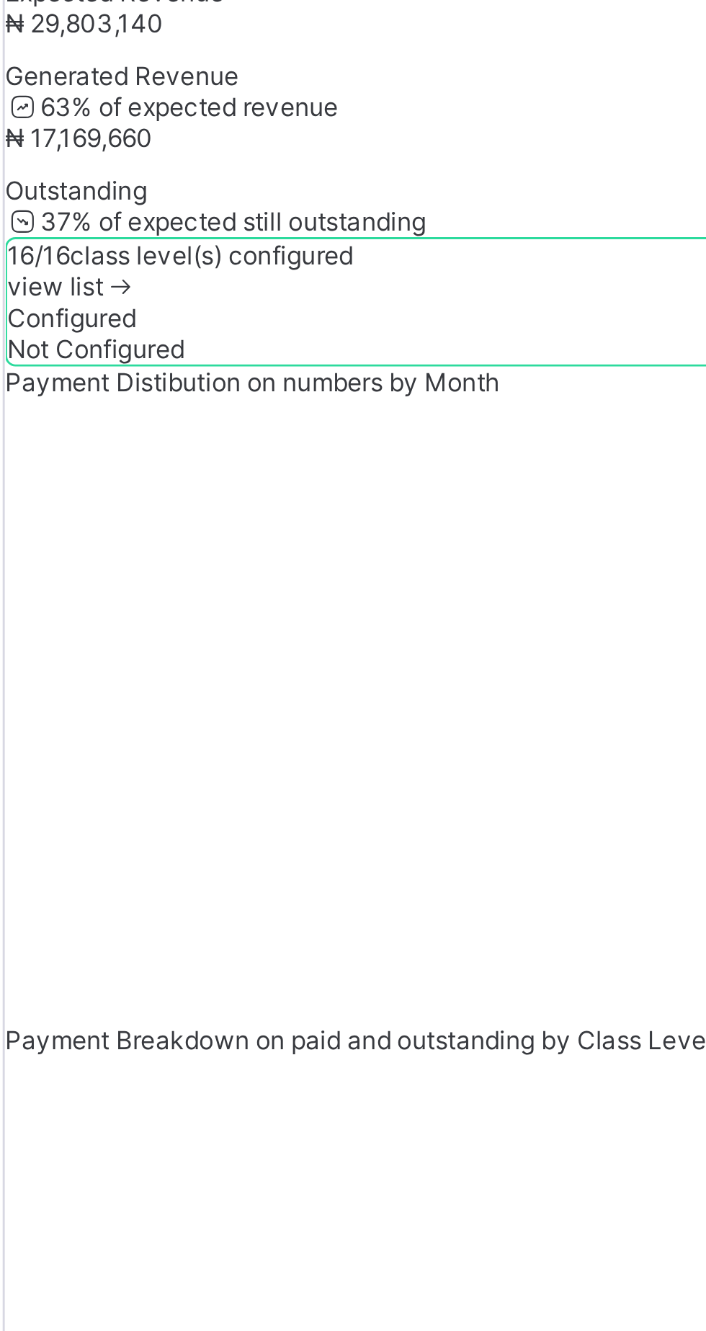
type input "*"
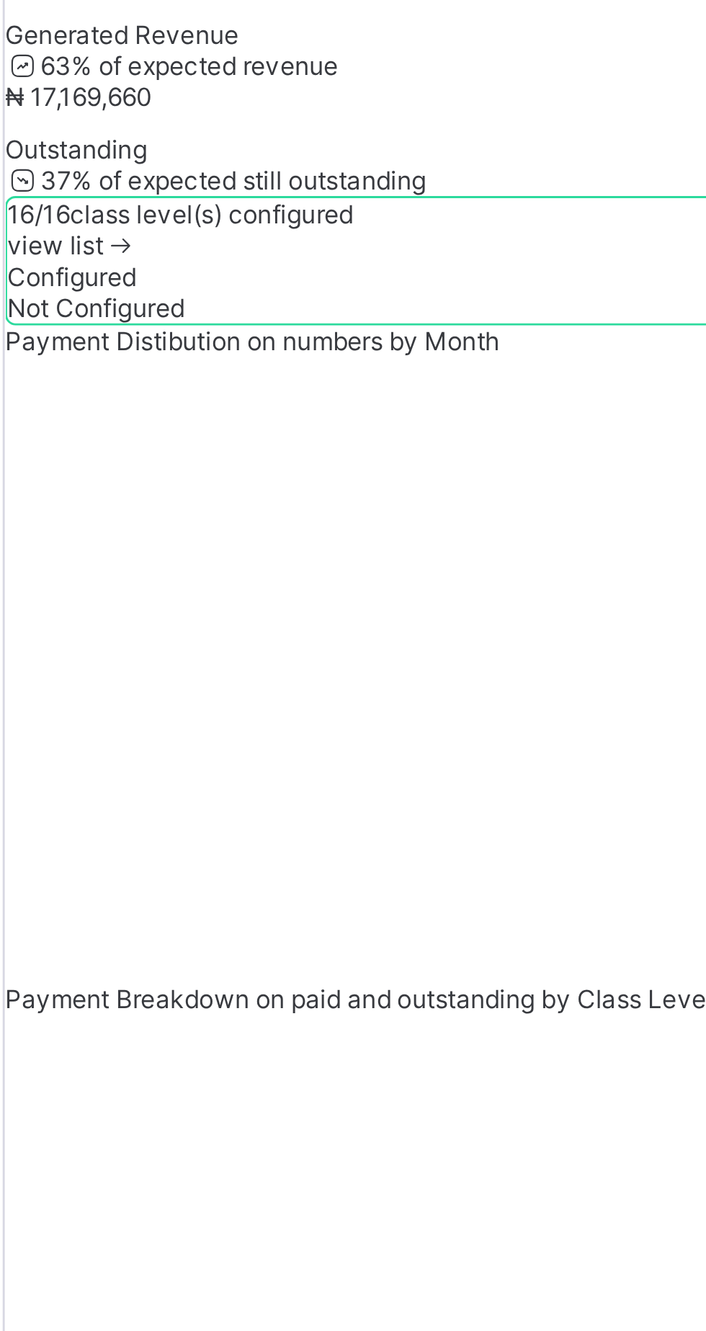
type input "*"
type input "*****"
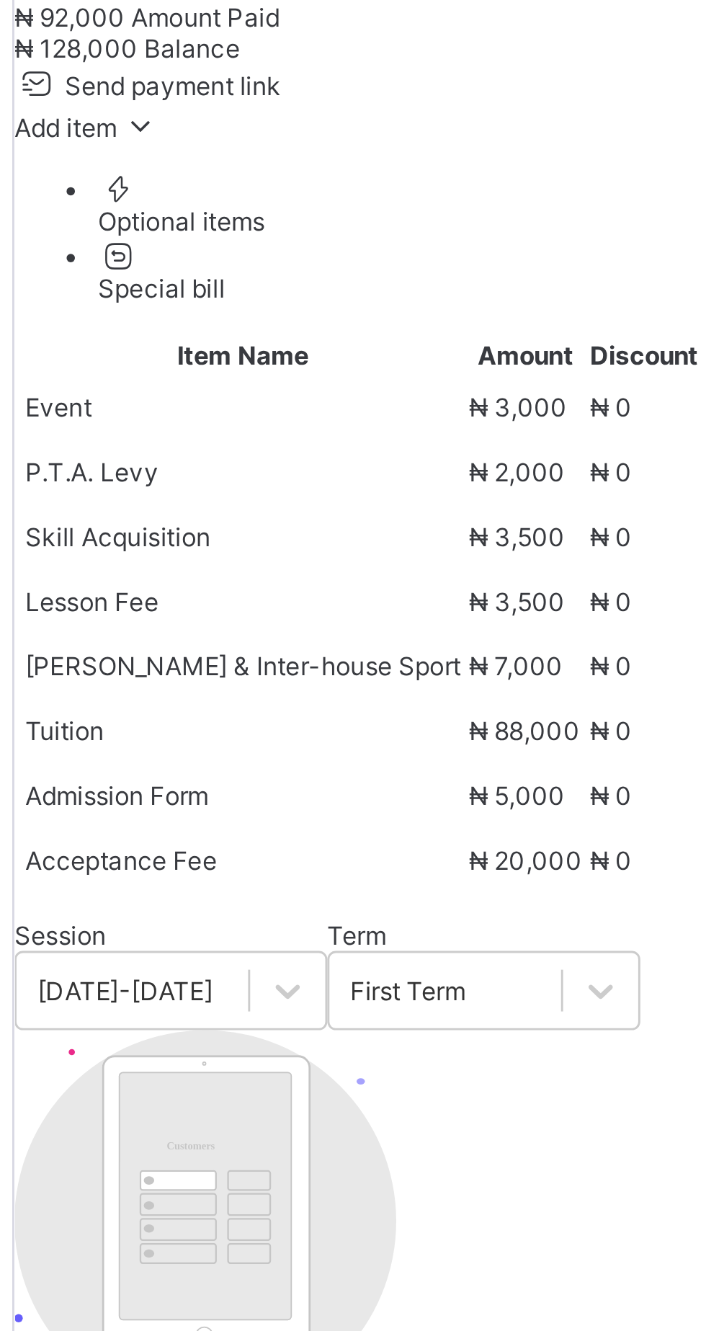
click at [240, 354] on span "Payment History" at bounding box center [206, 348] width 67 height 11
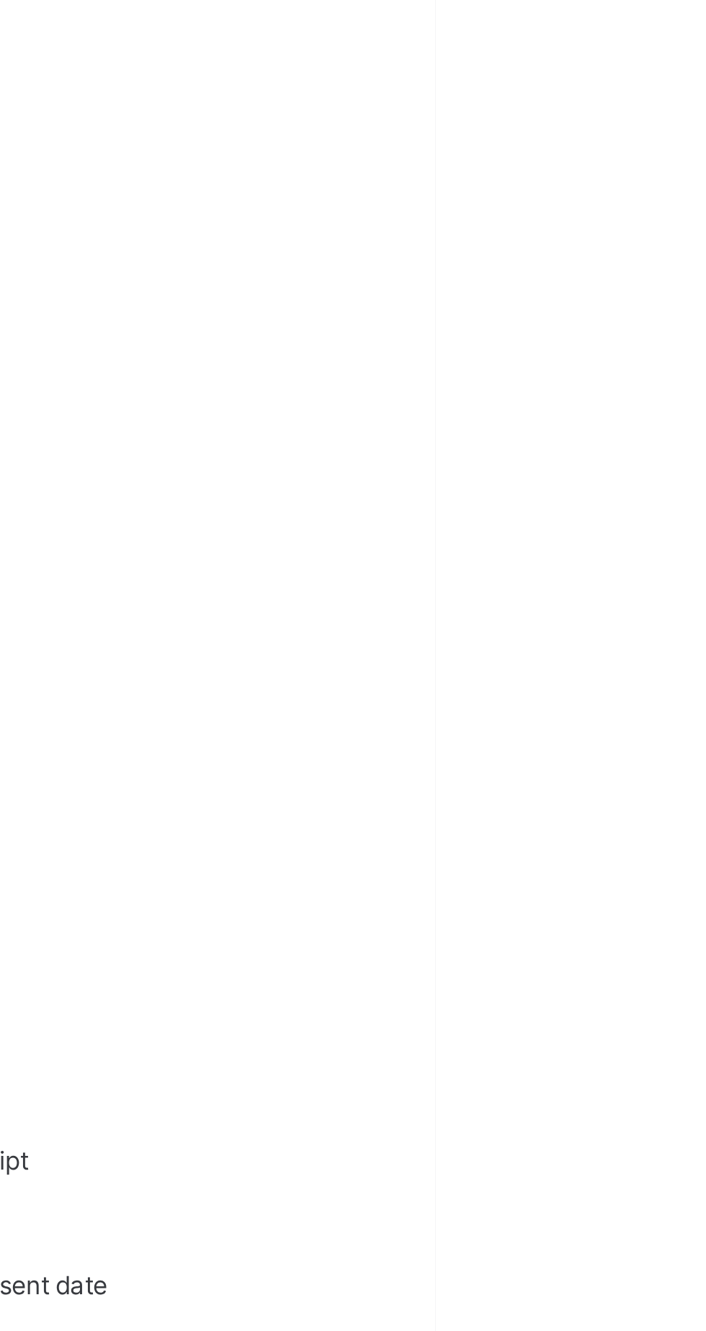
click at [566, 954] on div "View Receipt" at bounding box center [539, 948] width 53 height 11
click at [275, 1024] on span "Download receipt" at bounding box center [238, 1029] width 71 height 11
click at [692, 982] on div "×" at bounding box center [685, 994] width 14 height 25
click at [528, 964] on icon at bounding box center [522, 959] width 12 height 11
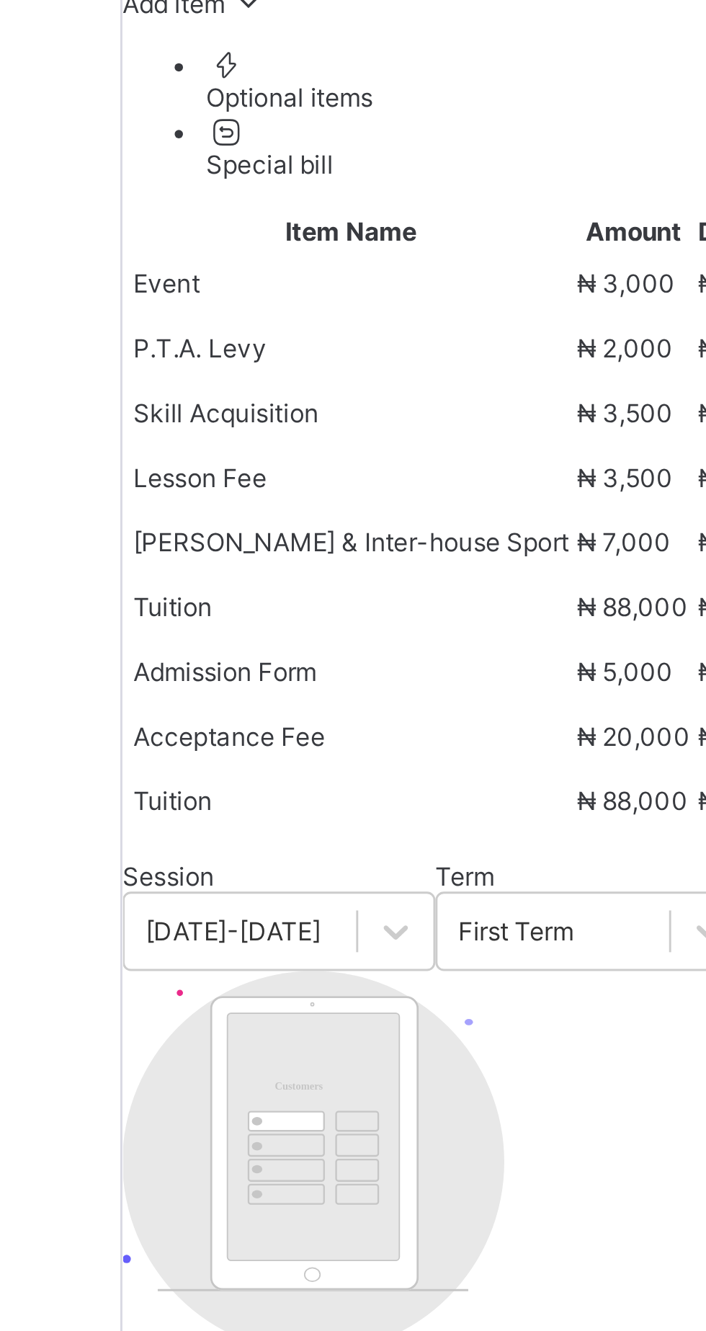
click at [192, 343] on span "Fees" at bounding box center [182, 337] width 19 height 11
